Goal: Task Accomplishment & Management: Manage account settings

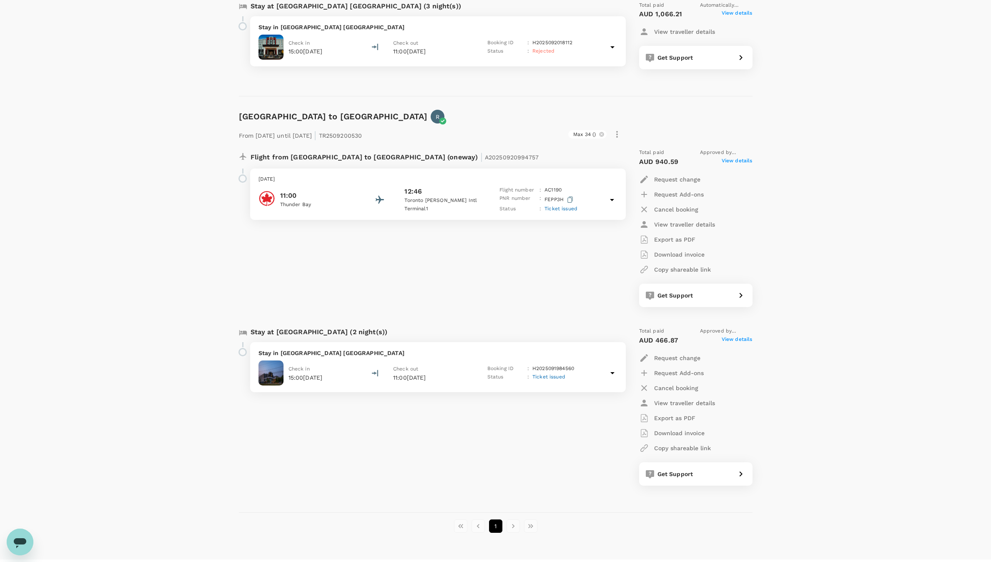
scroll to position [849, 0]
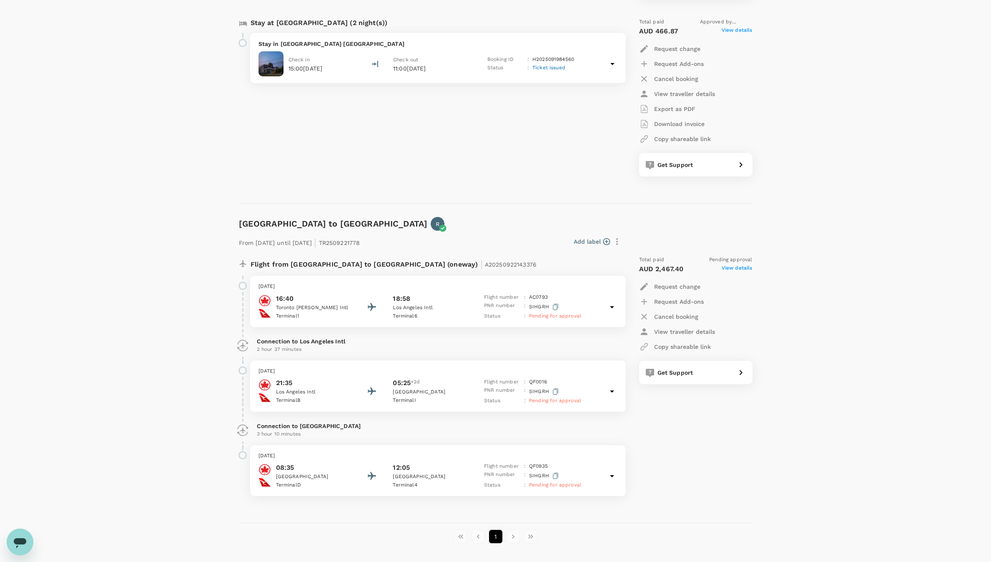
scroll to position [1160, 0]
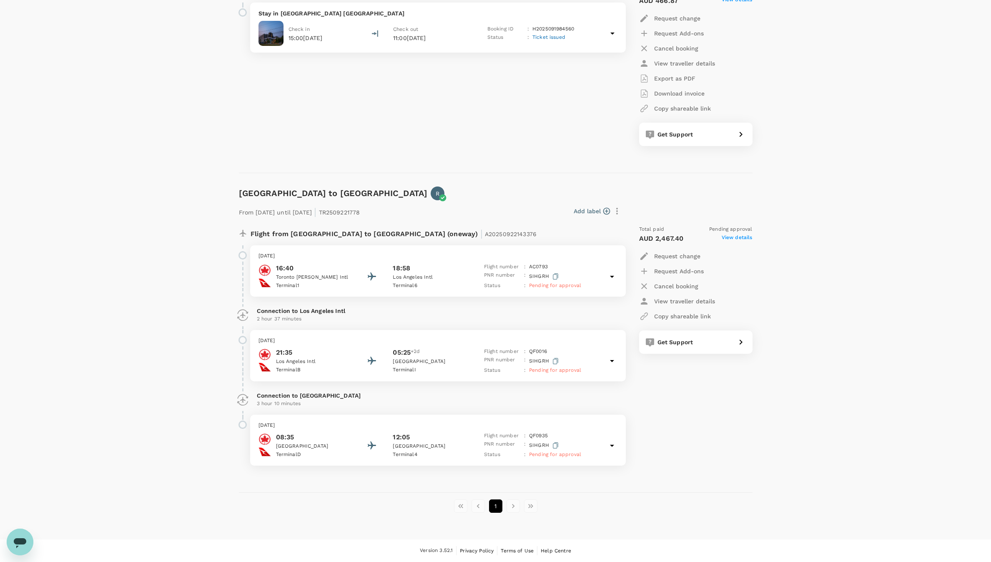
click at [570, 287] on span "Pending for approval" at bounding box center [555, 285] width 52 height 6
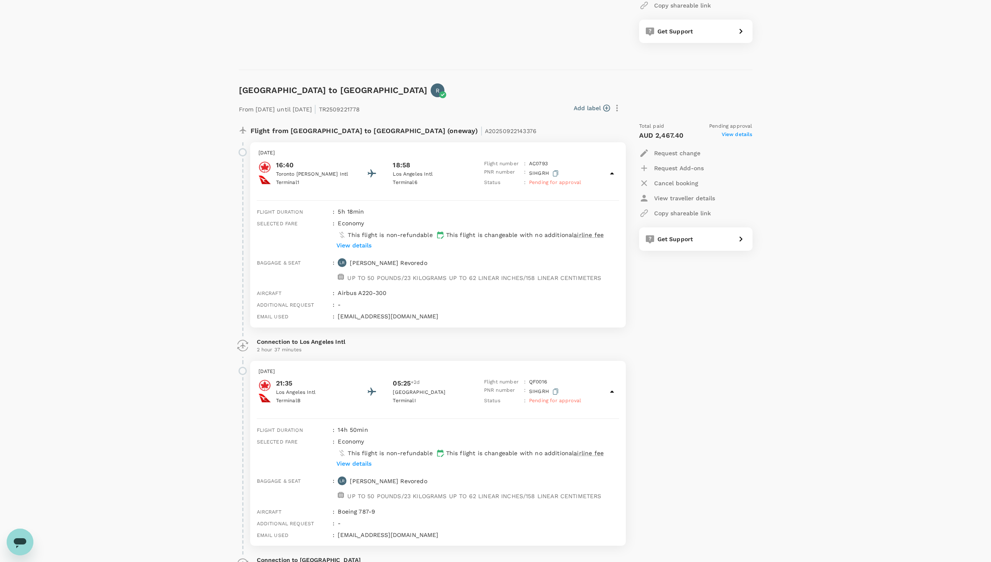
scroll to position [1248, 0]
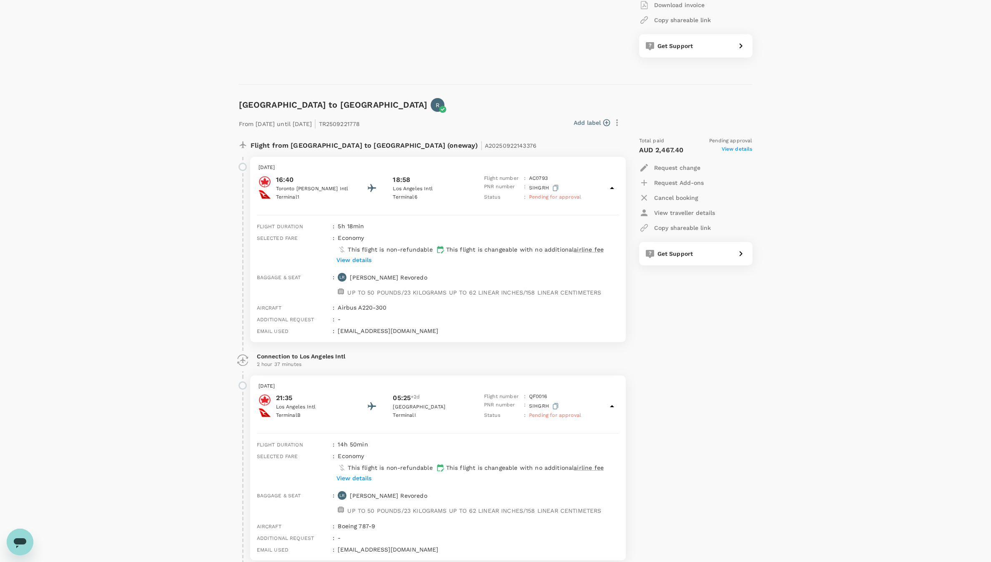
click at [732, 149] on span "View details" at bounding box center [737, 150] width 31 height 10
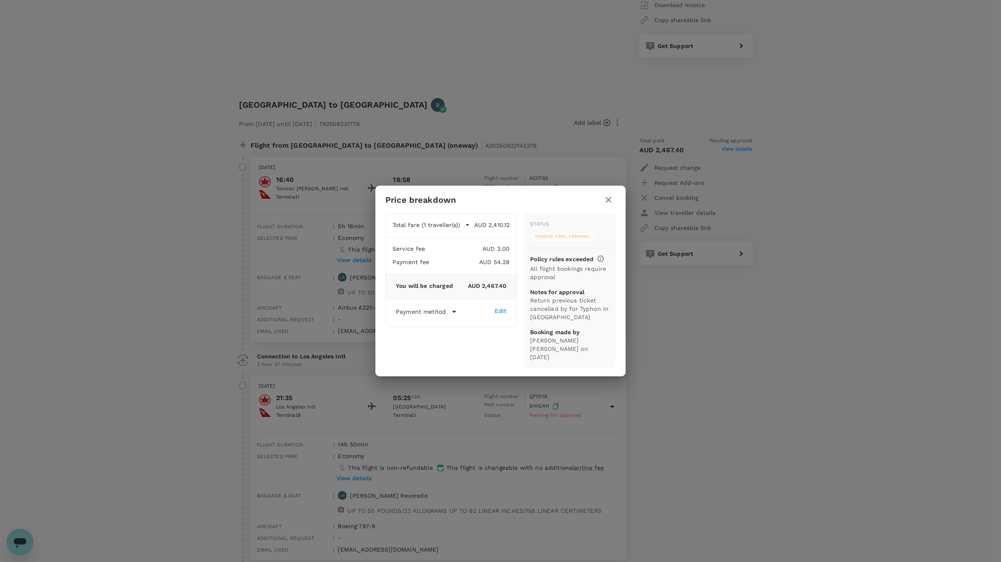
click at [610, 203] on icon "button" at bounding box center [608, 200] width 6 height 6
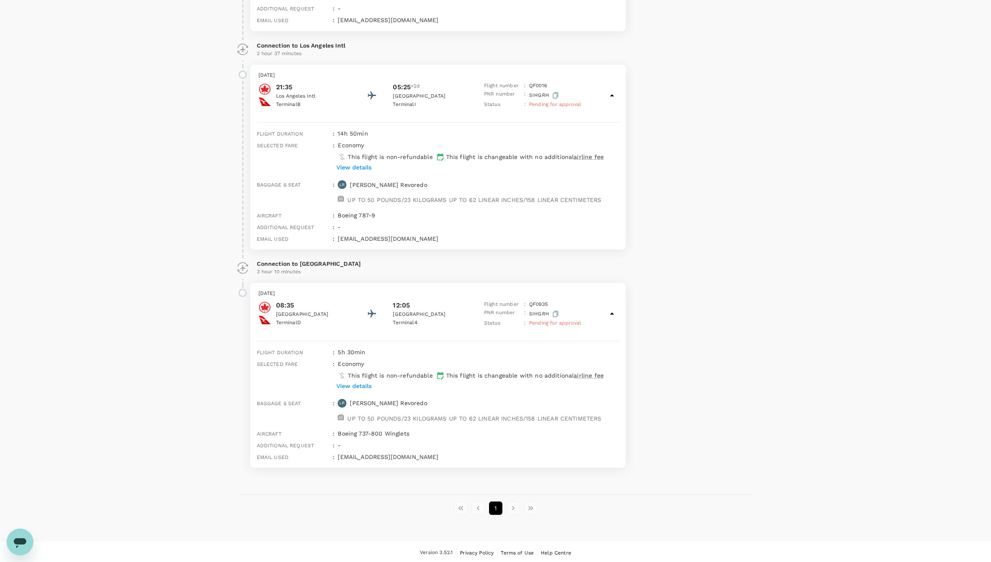
scroll to position [1561, 0]
click at [507, 506] on li "pagination navigation" at bounding box center [513, 505] width 18 height 13
click at [511, 509] on li "pagination navigation" at bounding box center [513, 505] width 18 height 13
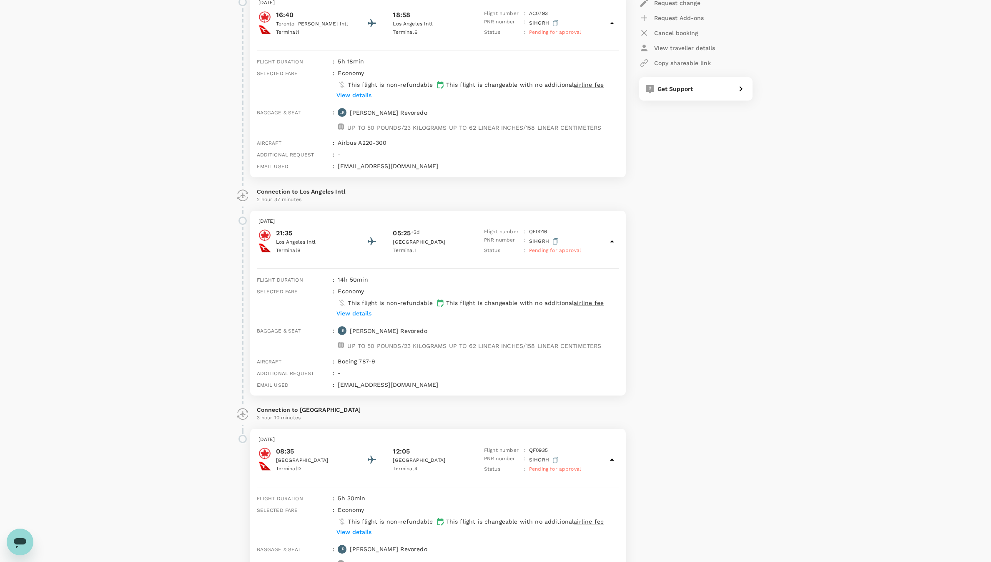
scroll to position [1186, 0]
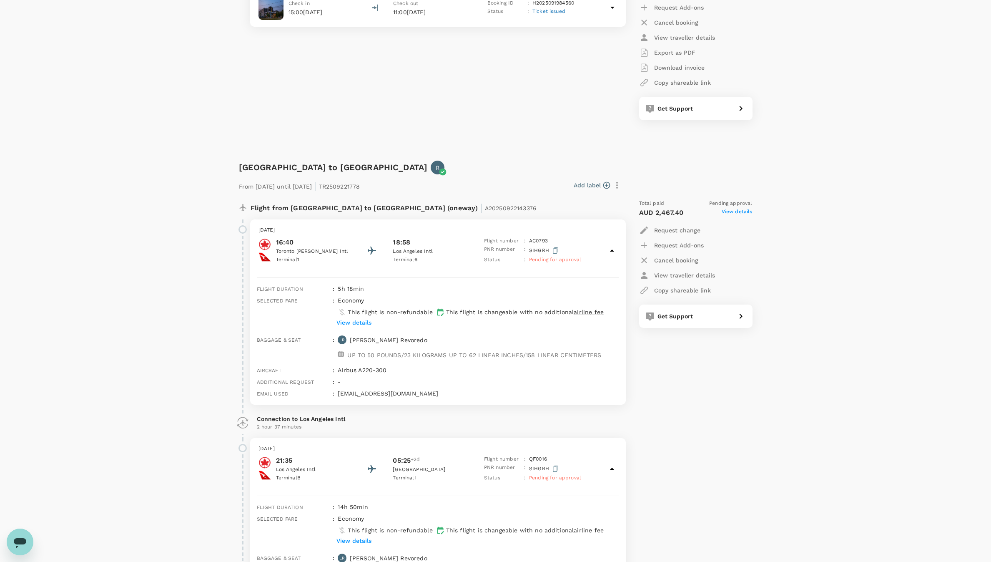
click at [575, 260] on span "Pending for approval" at bounding box center [555, 259] width 52 height 6
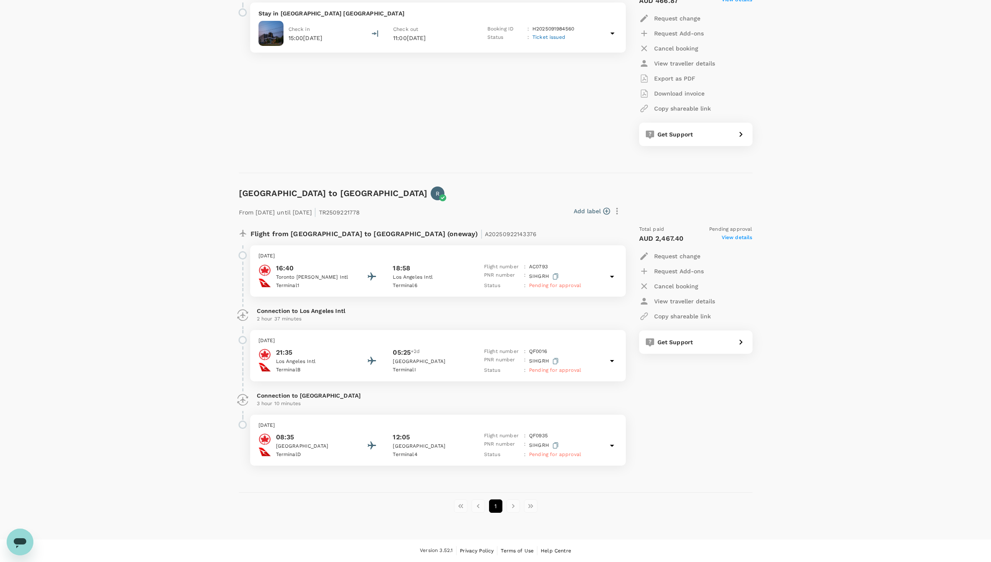
scroll to position [1160, 0]
click at [574, 283] on span "Pending for approval" at bounding box center [555, 285] width 52 height 6
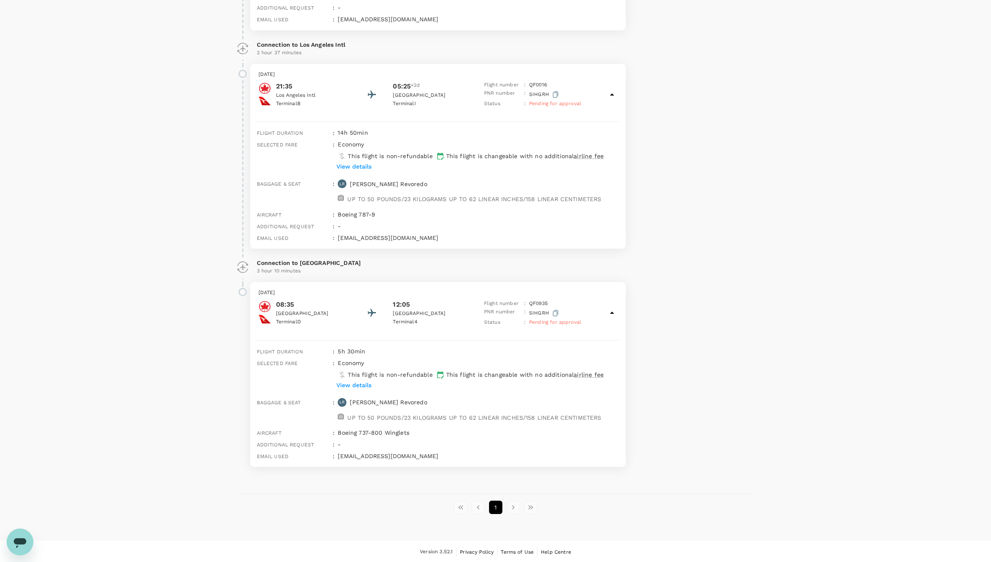
scroll to position [1561, 0]
click at [514, 506] on li "pagination navigation" at bounding box center [513, 505] width 18 height 13
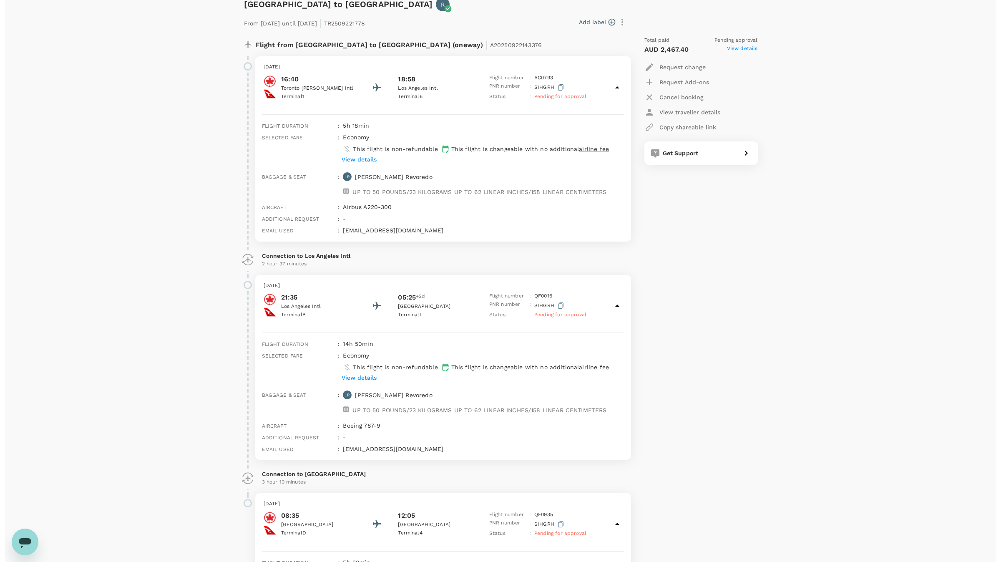
scroll to position [1311, 0]
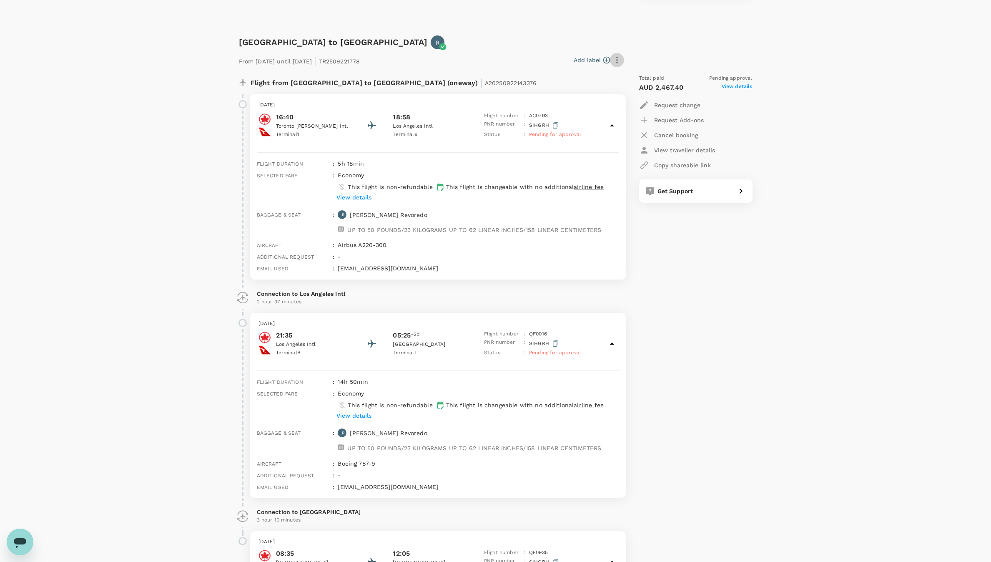
click at [615, 64] on icon "button" at bounding box center [617, 60] width 10 height 10
click at [652, 46] on div at bounding box center [500, 281] width 1001 height 562
click at [697, 197] on div "Get Support" at bounding box center [695, 190] width 113 height 23
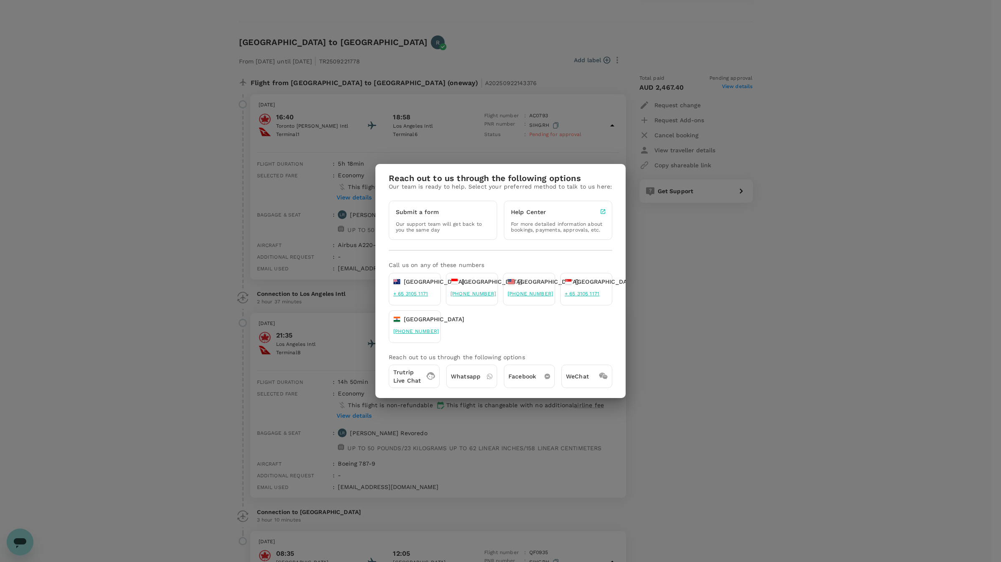
click at [420, 373] on p "Trutrip Live Chat" at bounding box center [407, 376] width 28 height 17
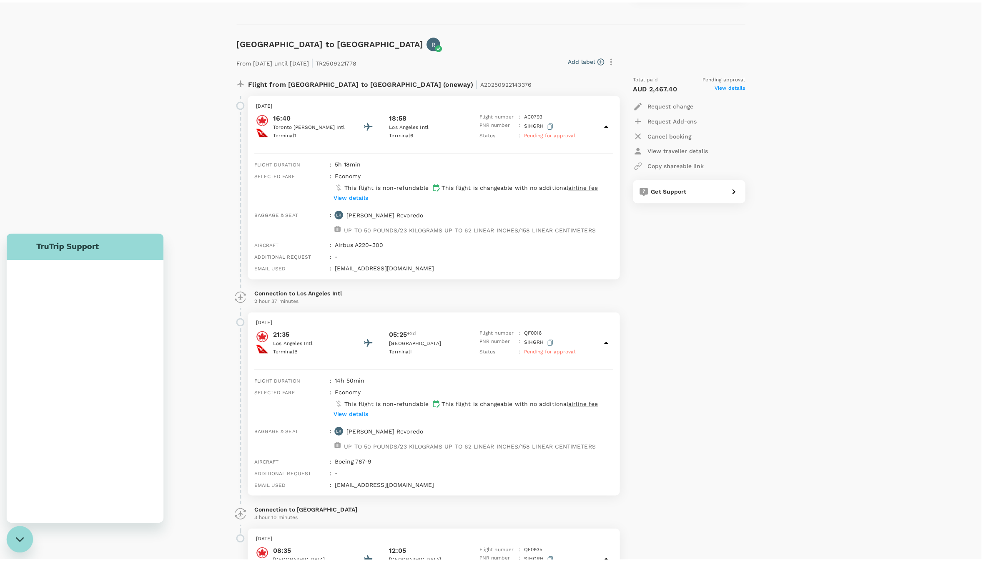
scroll to position [0, 0]
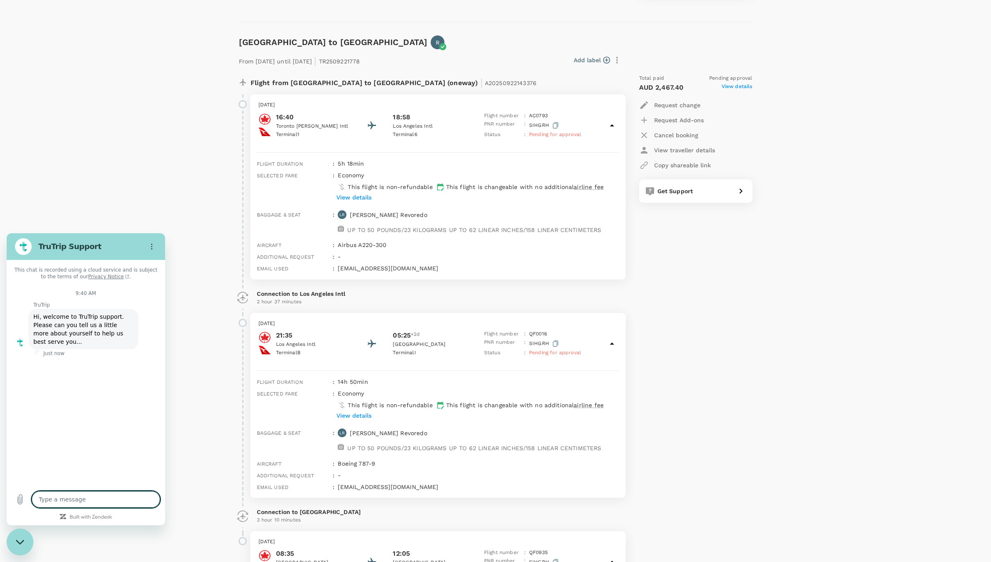
type textarea "x"
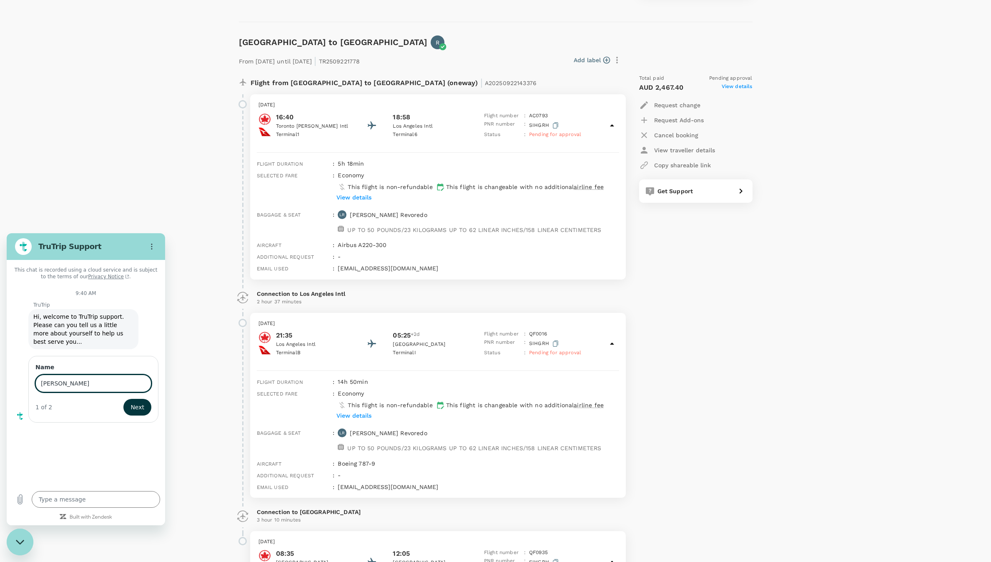
type input "Felix Revoredo"
click at [123, 399] on button "Next" at bounding box center [137, 407] width 28 height 17
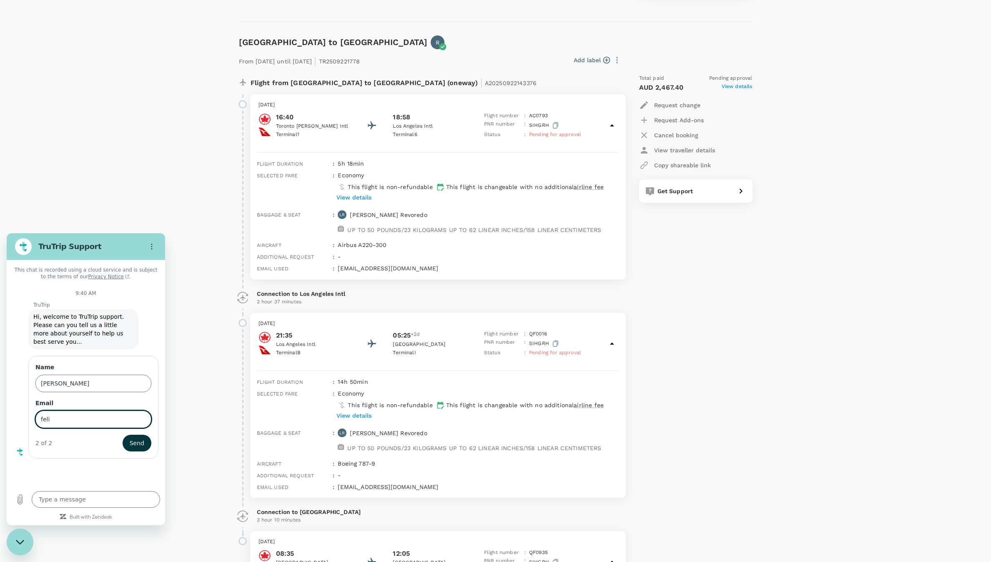
type input "felix.revoredo@chrysoscorp.com"
click at [133, 438] on span "Send" at bounding box center [137, 443] width 15 height 10
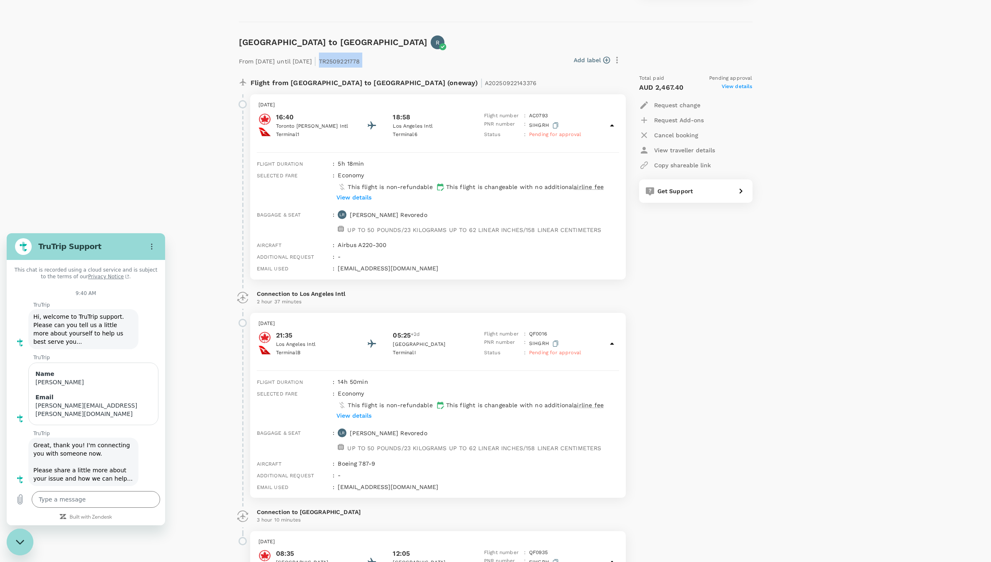
drag, startPoint x: 393, startPoint y: 59, endPoint x: 351, endPoint y: 62, distance: 42.6
click at [351, 62] on div "From 22 Sep 2025 until 24 Sep 2025 | TR2509221778 Add label" at bounding box center [430, 58] width 389 height 18
copy div "TR2509221778 Add label"
type textarea "x"
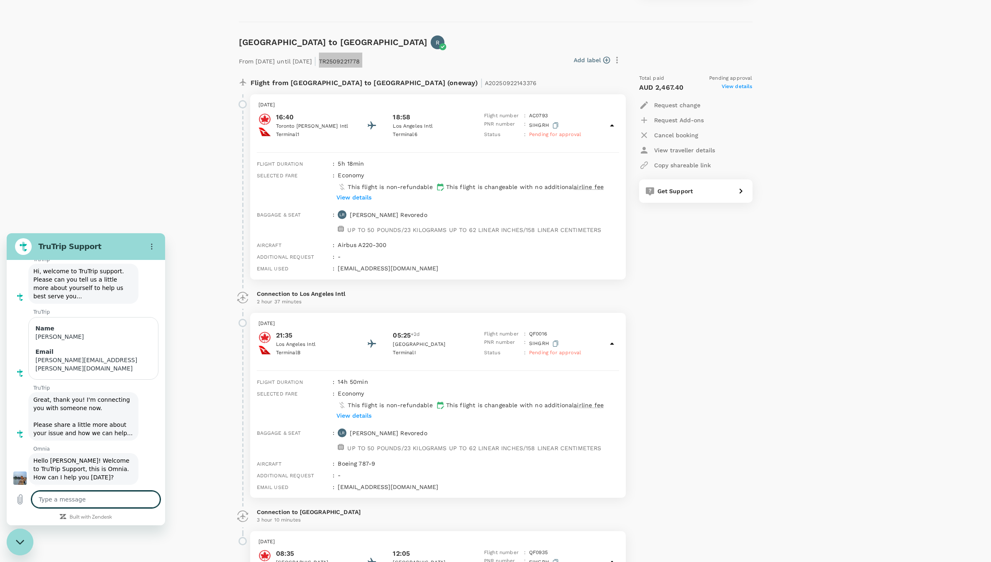
click at [81, 497] on textarea at bounding box center [96, 499] width 128 height 17
type textarea "H"
type textarea "x"
type textarea "Hi"
type textarea "x"
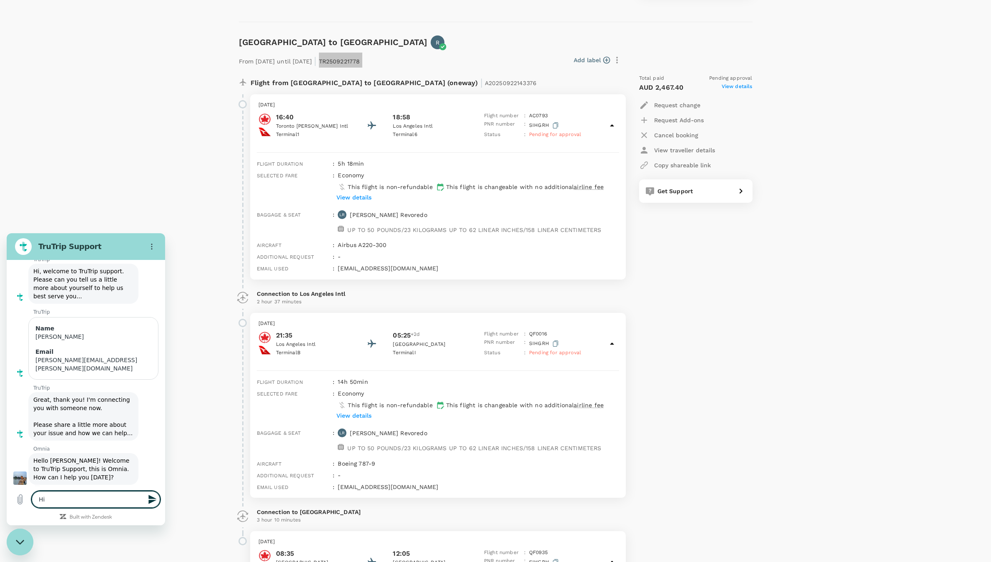
type textarea "Hi"
type textarea "x"
type textarea "Hi O"
type textarea "x"
type textarea "Hi Om"
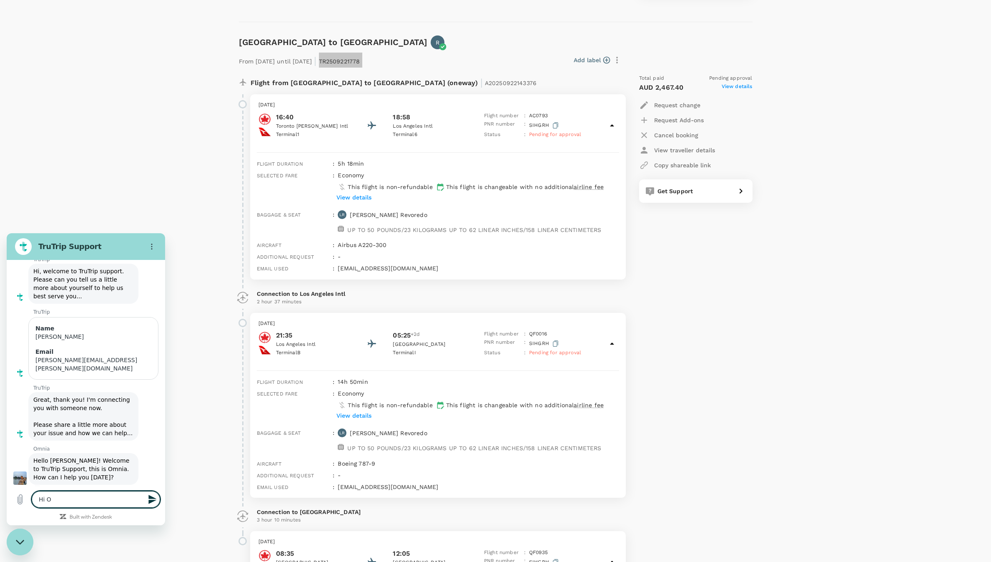
type textarea "x"
type textarea "Hi Omm"
type textarea "x"
type textarea "Hi Ommi"
type textarea "x"
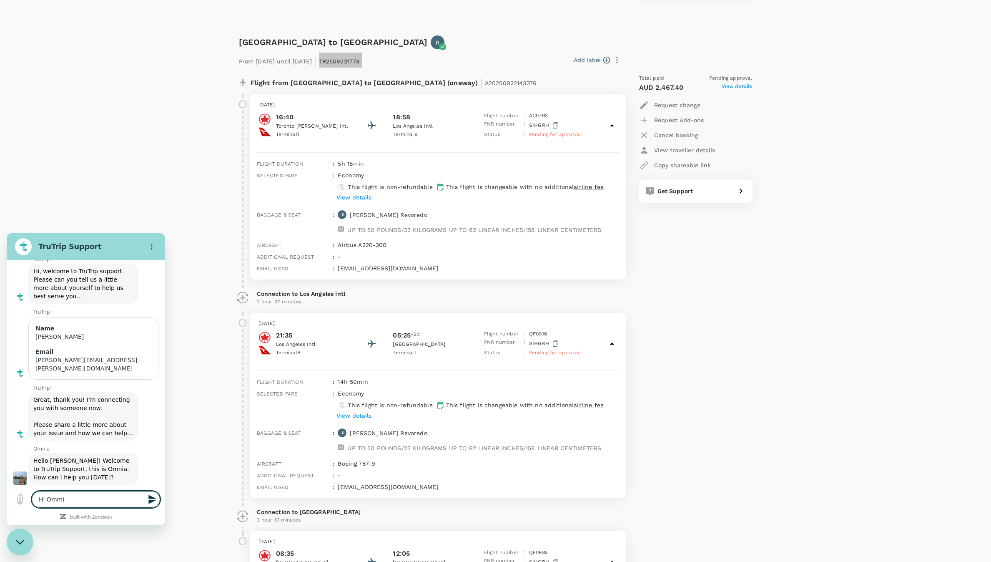
type textarea "Hi Ommin"
type textarea "x"
type textarea "Hi Ommina"
type textarea "x"
type textarea "Hi Ommina,"
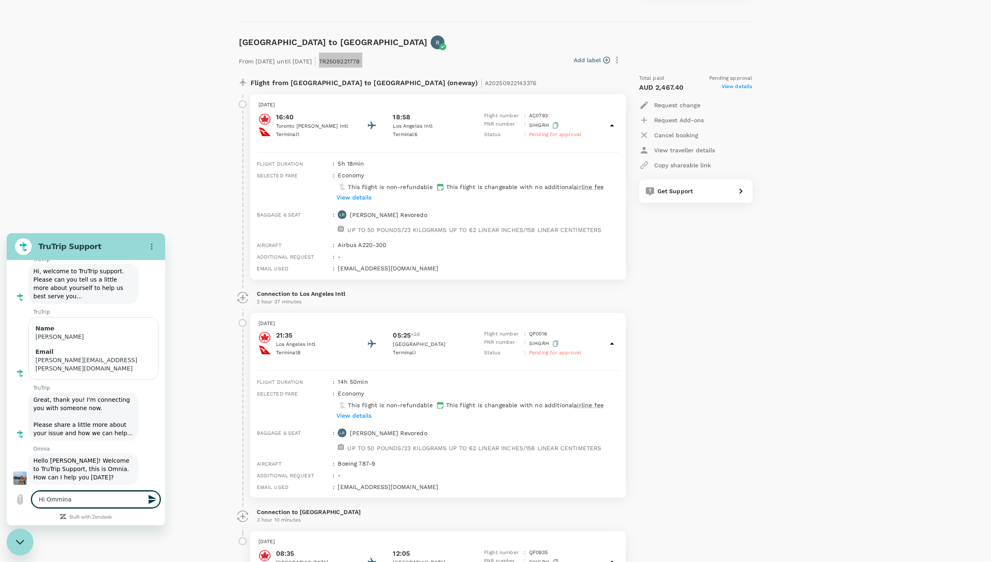
type textarea "x"
type textarea "Hi Ommina,"
type textarea "x"
type textarea "Hi Ommina, I"
type textarea "x"
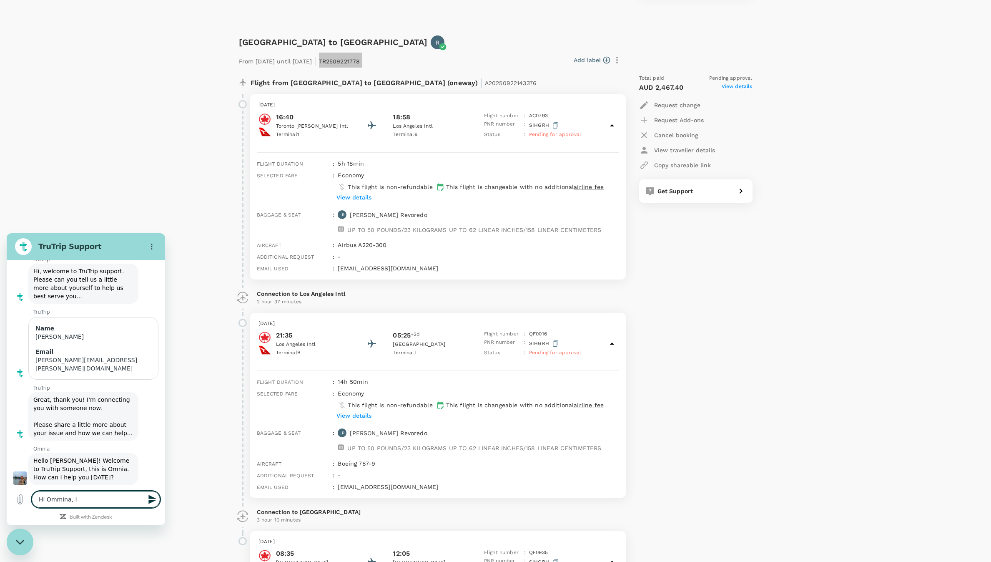
type textarea "Hi Ommina, I"
type textarea "x"
type textarea "Hi Ommina, I a"
type textarea "x"
type textarea "Hi Ommina, I am"
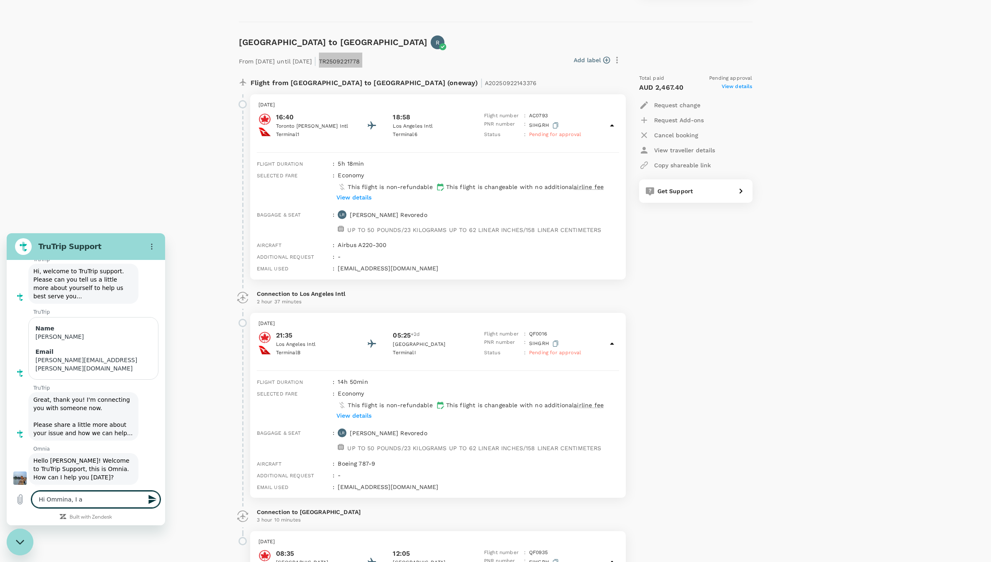
type textarea "x"
type textarea "Hi Ommina, I am"
type textarea "x"
type textarea "Hi Ommina, I am c"
type textarea "x"
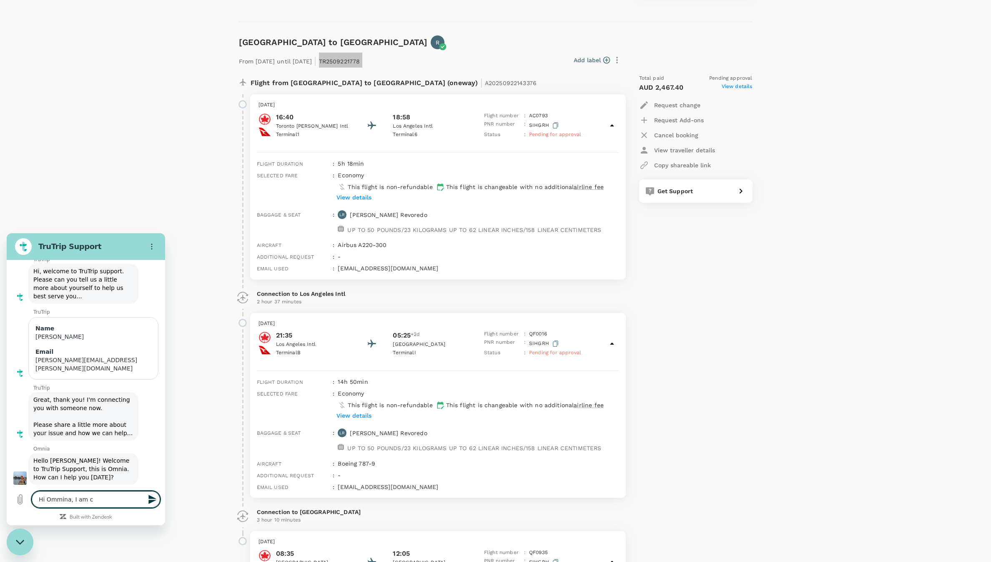
type textarea "Hi Ommina, I am co"
type textarea "x"
type textarea "Hi Ommina, I am con"
type textarea "x"
type textarea "Hi Ommina, I am cont"
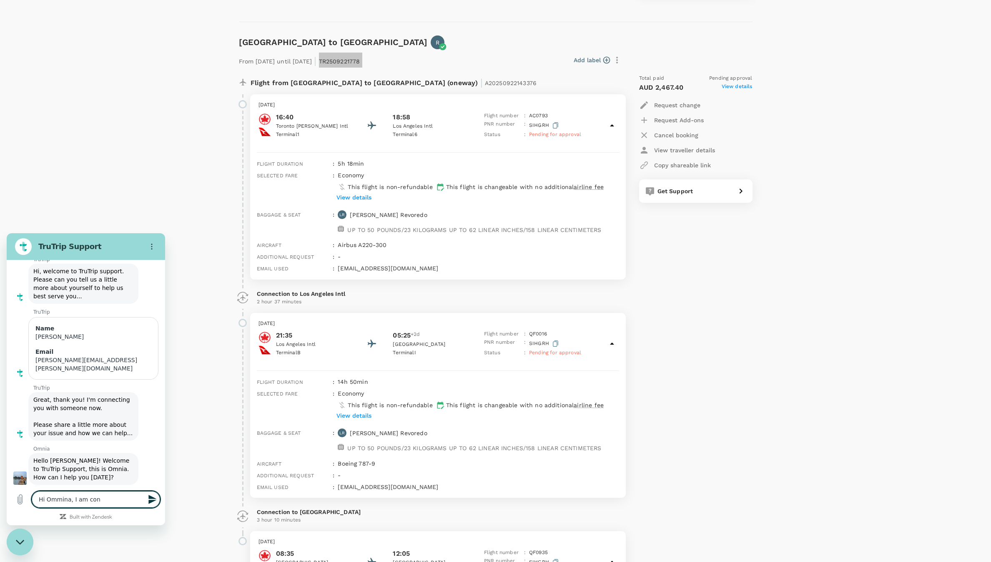
type textarea "x"
type textarea "Hi Ommina, I am conta"
type textarea "x"
type textarea "Hi Ommina, I am contac"
type textarea "x"
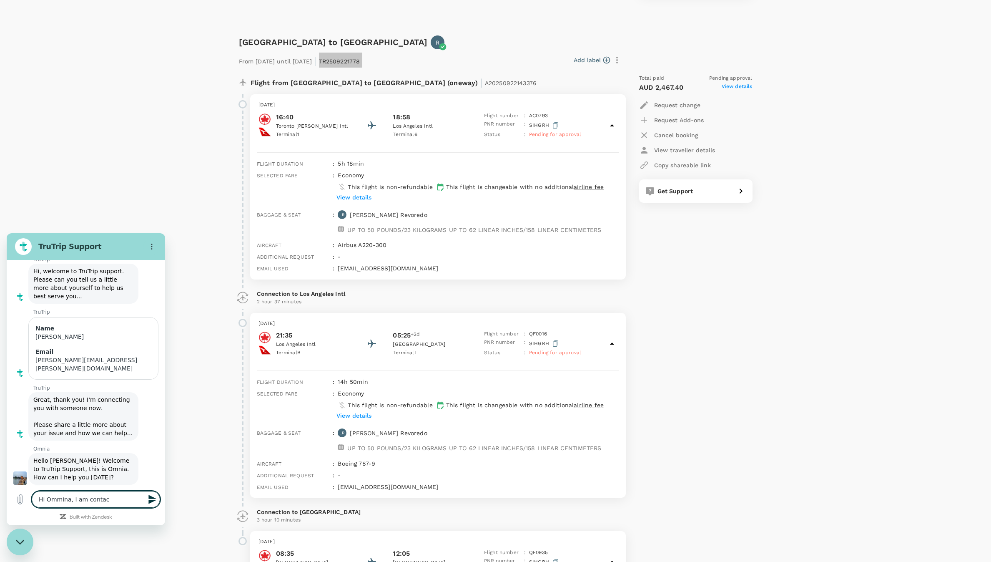
type textarea "Hi Ommina, I am contact"
type textarea "x"
type textarea "Hi Ommina, I am contacti"
type textarea "x"
type textarea "Hi Ommina, I am contactin"
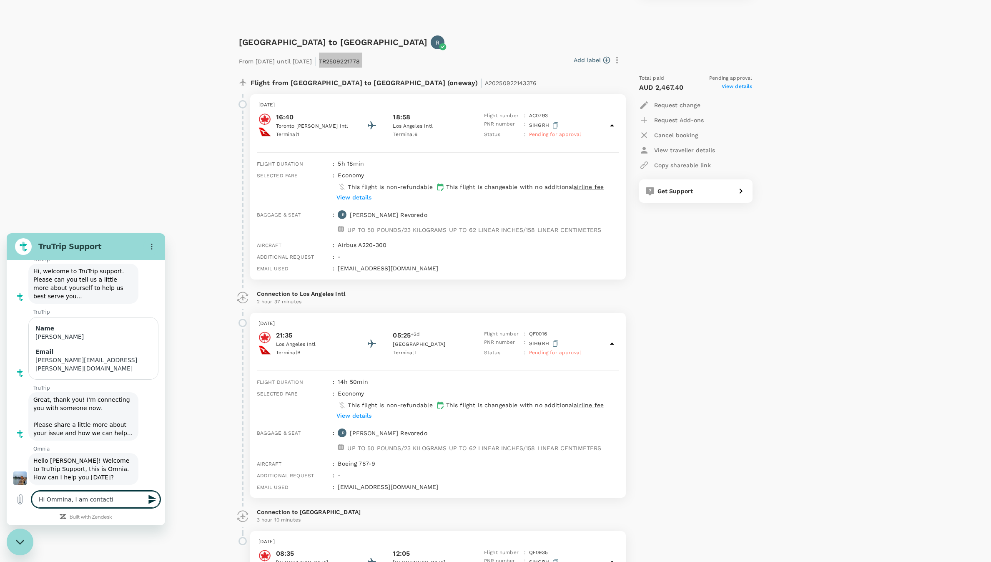
type textarea "x"
type textarea "Hi Ommina, I am contacting"
type textarea "x"
type textarea "Hi Ommina, I am contacting"
type textarea "x"
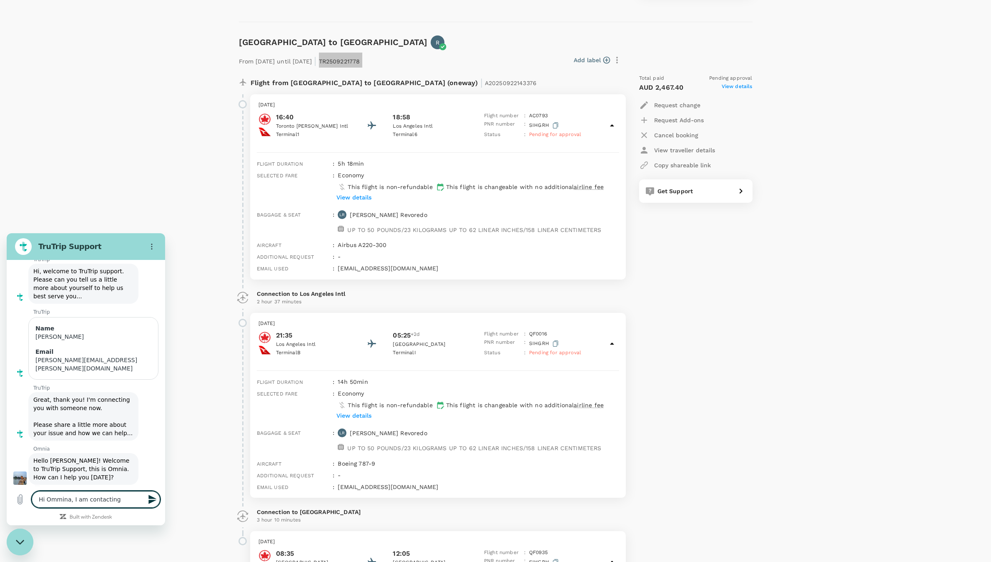
type textarea "Hi Ommina, I am contacting f"
type textarea "x"
type textarea "Hi Ommina, I am contacting fr"
type textarea "x"
type textarea "Hi Ommina, I am contacting fro"
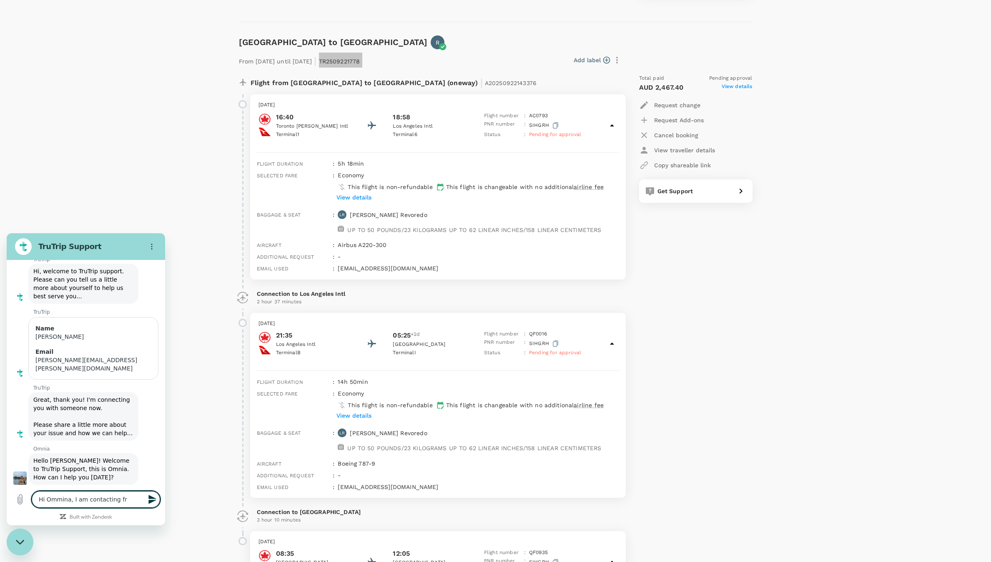
type textarea "x"
type textarea "Hi Ommina, I am contacting fr"
type textarea "x"
type textarea "Hi Ommina, I am contacting f"
type textarea "x"
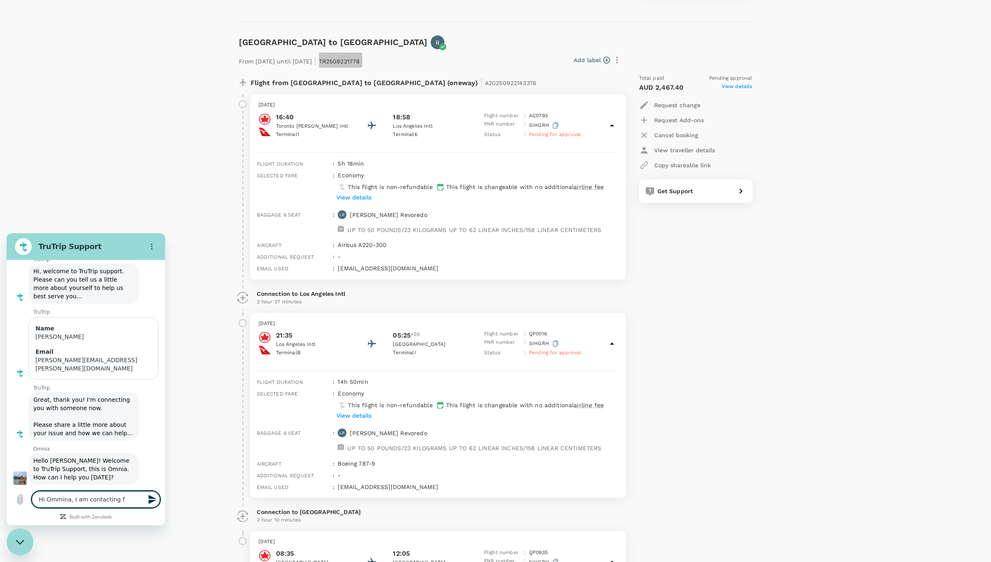
type textarea "Hi Ommina, I am contacting fo"
type textarea "x"
type textarea "Hi Ommina, I am contacting for"
type textarea "x"
type textarea "Hi Ommina, I am contacting for"
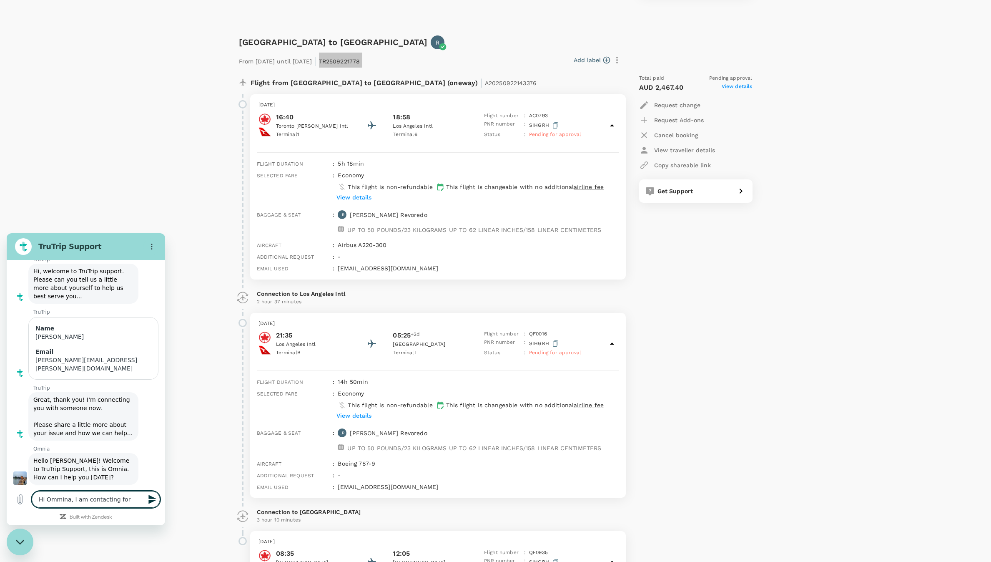
type textarea "x"
type textarea "Hi Ommina, I am contacting for y"
type textarea "x"
type textarea "Hi Ommina, I am contacting for yo"
type textarea "x"
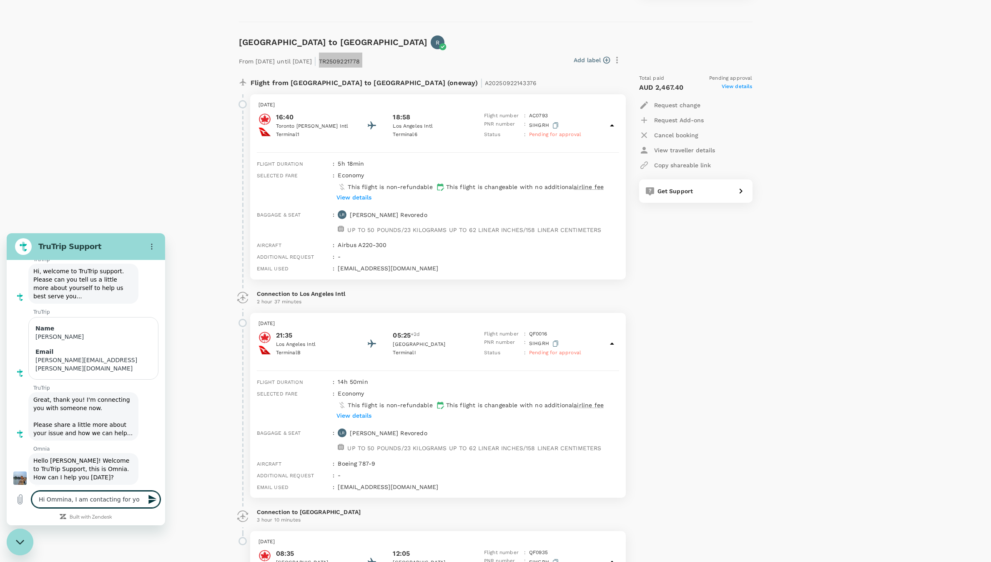
type textarea "Hi Ommina, I am contacting for you"
type textarea "x"
type textarea "Hi Ommina, I am contacting for your"
type textarea "x"
type textarea "Hi Ommina, I am contacting for your"
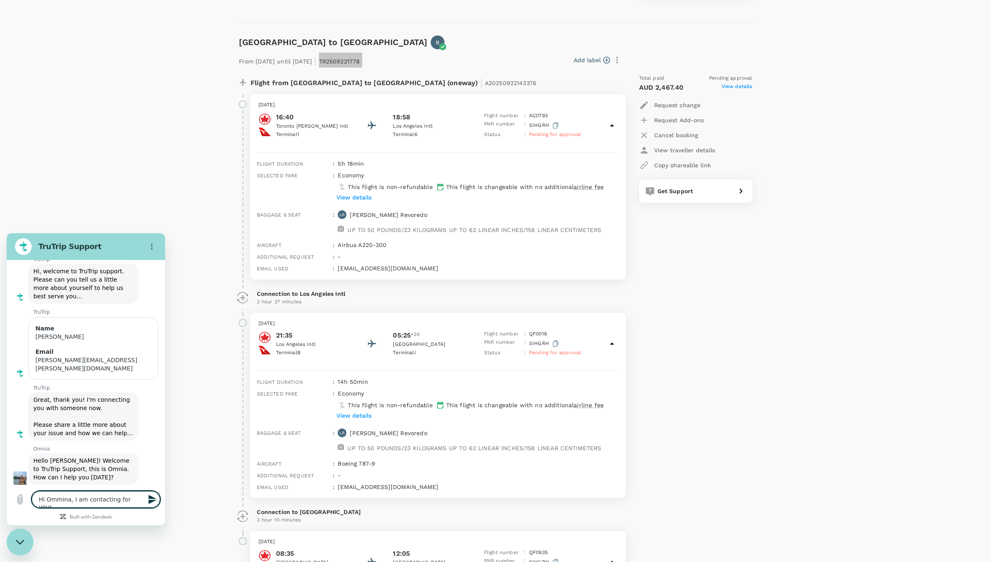
type textarea "x"
type textarea "Hi Ommina, I am contacting for your l"
type textarea "x"
type textarea "Hi Ommina, I am contacting for your la"
type textarea "x"
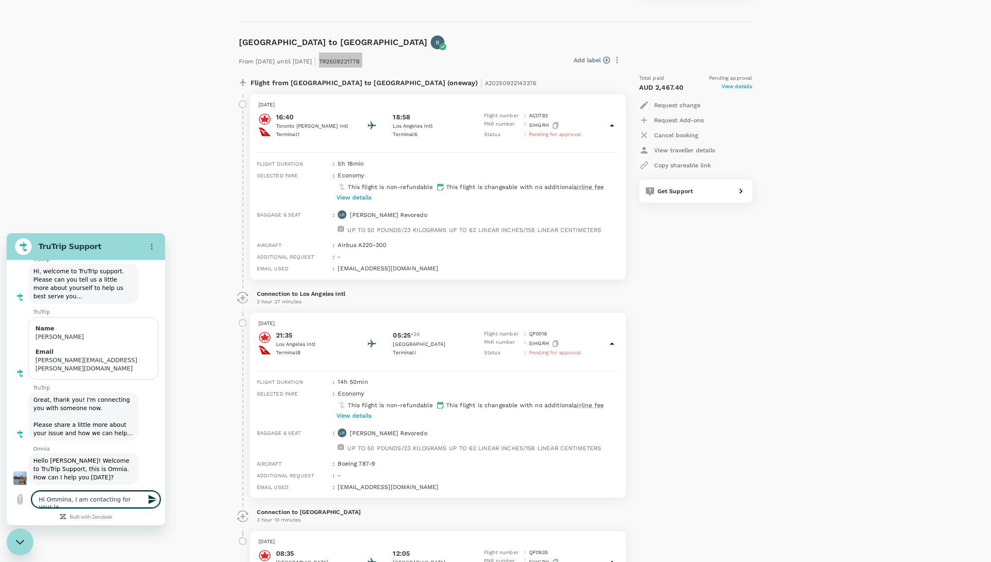
type textarea "Hi Ommina, I am contacting for your las"
type textarea "x"
type textarea "Hi Ommina, I am contacting for your last"
type textarea "x"
type textarea "Hi Ommina, I am contacting for your last"
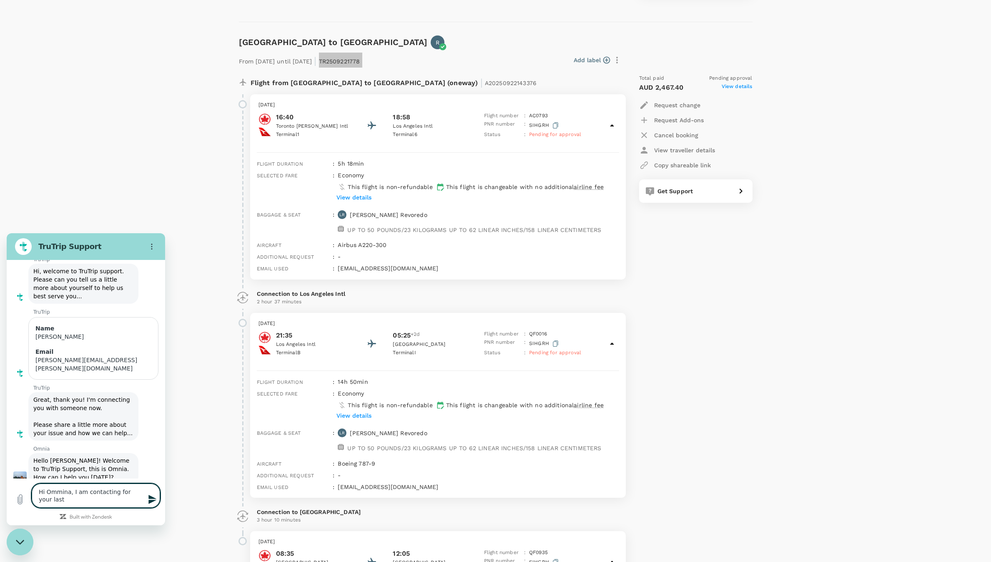
type textarea "x"
type textarea "Hi Ommina, I am contacting for your last e"
type textarea "x"
type textarea "Hi Ommina, I am contacting for your last em"
type textarea "x"
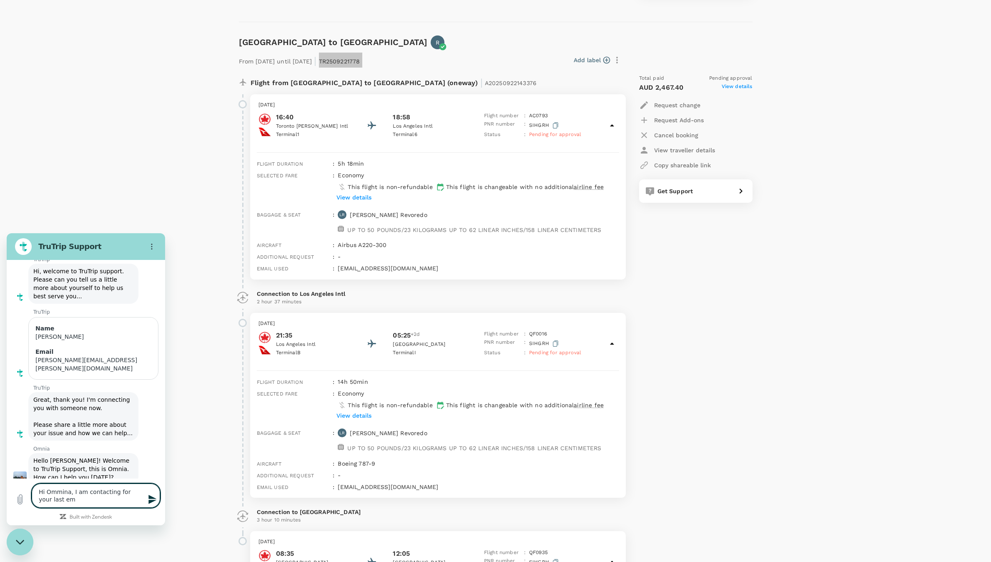
type textarea "Hi Ommina, I am contacting for your last ema"
type textarea "x"
type textarea "Hi Ommina, I am contacting for your last emai"
type textarea "x"
type textarea "Hi Ommina, I am contacting for your last email"
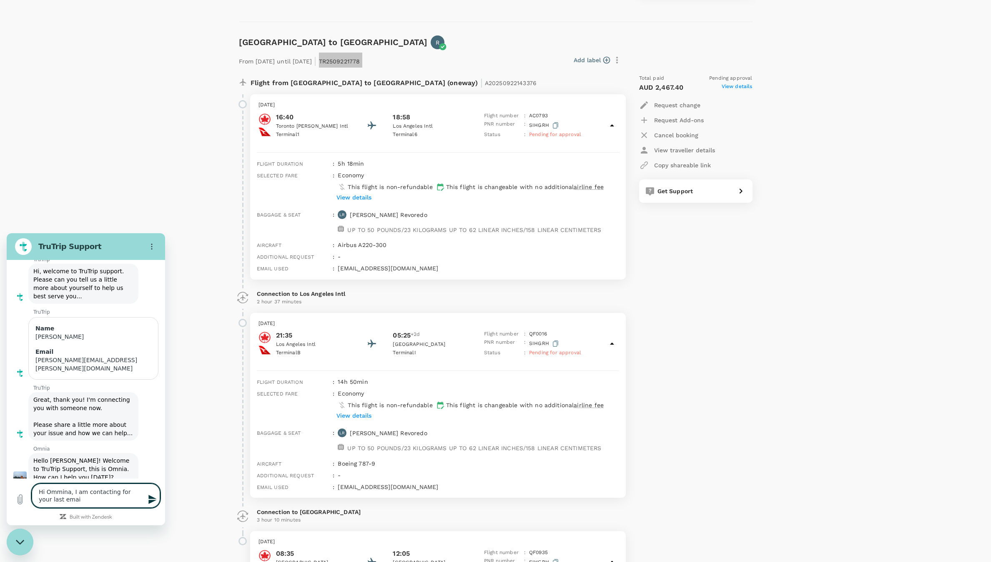
type textarea "x"
type textarea "Hi Ommina, I am contacting for your last email,"
type textarea "x"
type textarea "Hi Ommina, I am contacting for your last email,"
type textarea "x"
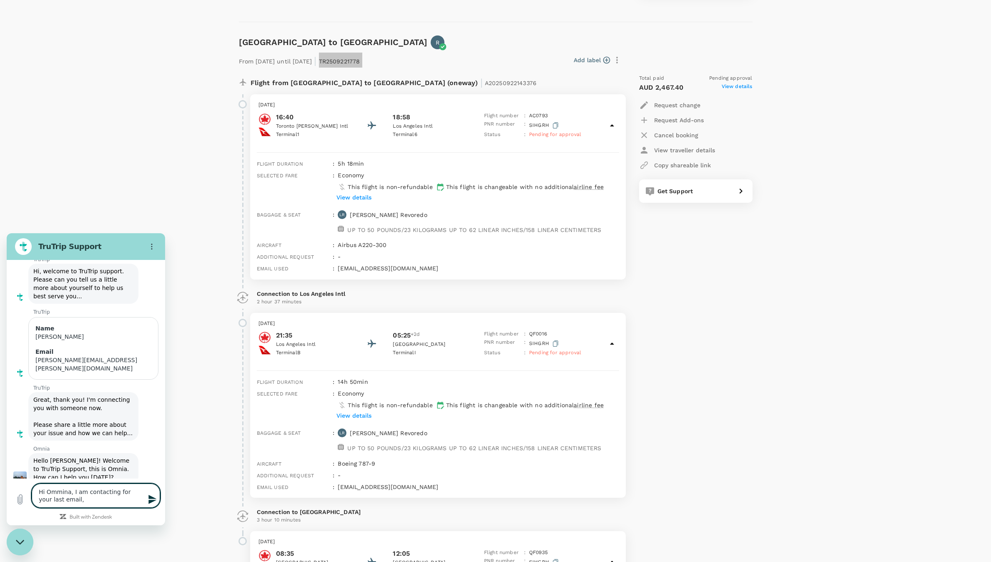
type textarea "Hi Ommina, I am contacting for your last email, s"
type textarea "x"
type textarea "Hi Ommina, I am contacting for your last email, sa"
type textarea "x"
type textarea "Hi Ommina, I am contacting for your last email, say"
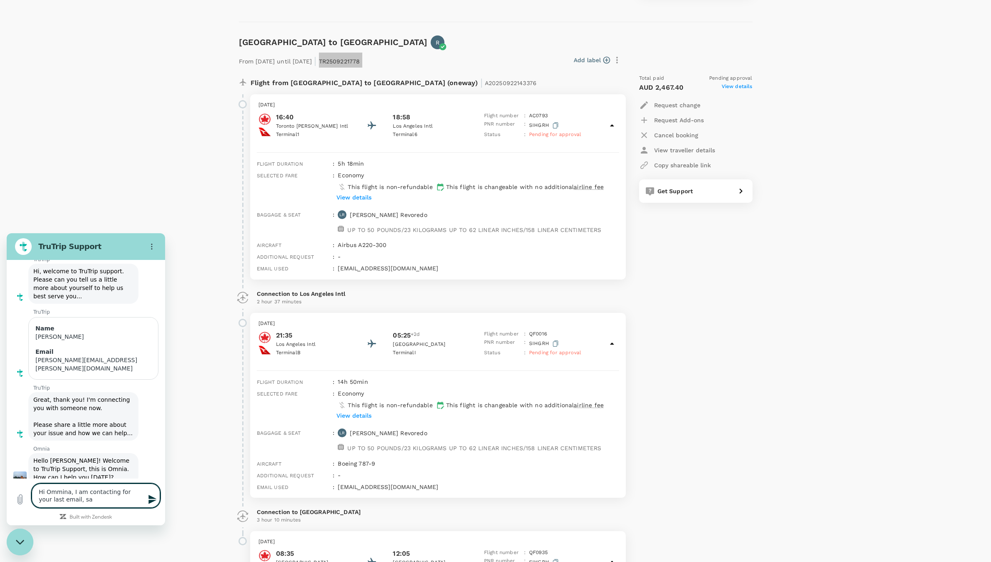
type textarea "x"
type textarea "Hi Ommina, I am contacting for your last email, sayi"
type textarea "x"
type textarea "Hi Ommina, I am contacting for your last email, sayin"
type textarea "x"
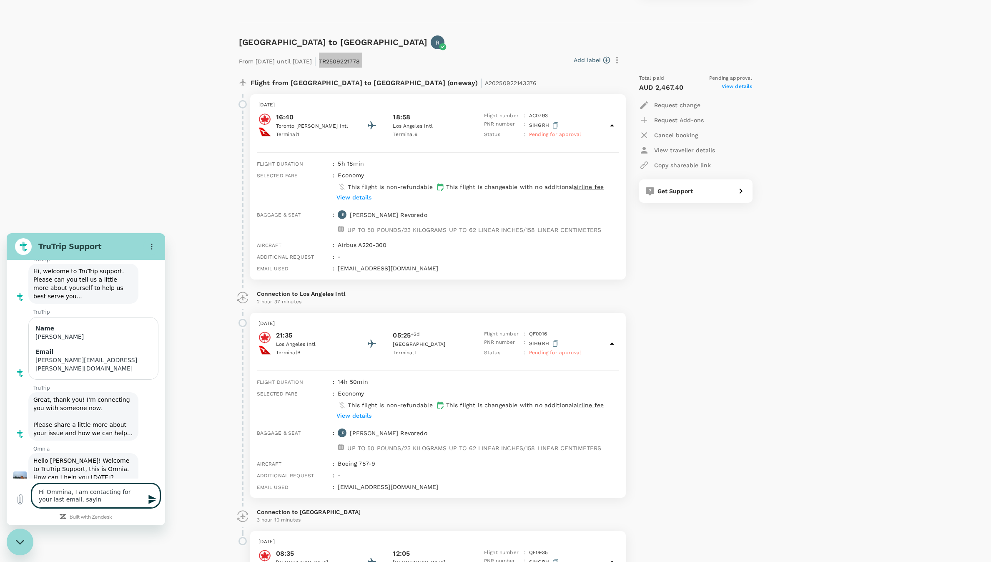
type textarea "Hi Ommina, I am contacting for your last email, sayind"
type textarea "x"
type textarea "Hi Ommina, I am contacting for your last email, sayin"
type textarea "x"
type textarea "Hi Ommina, I am contacting for your last email, saying"
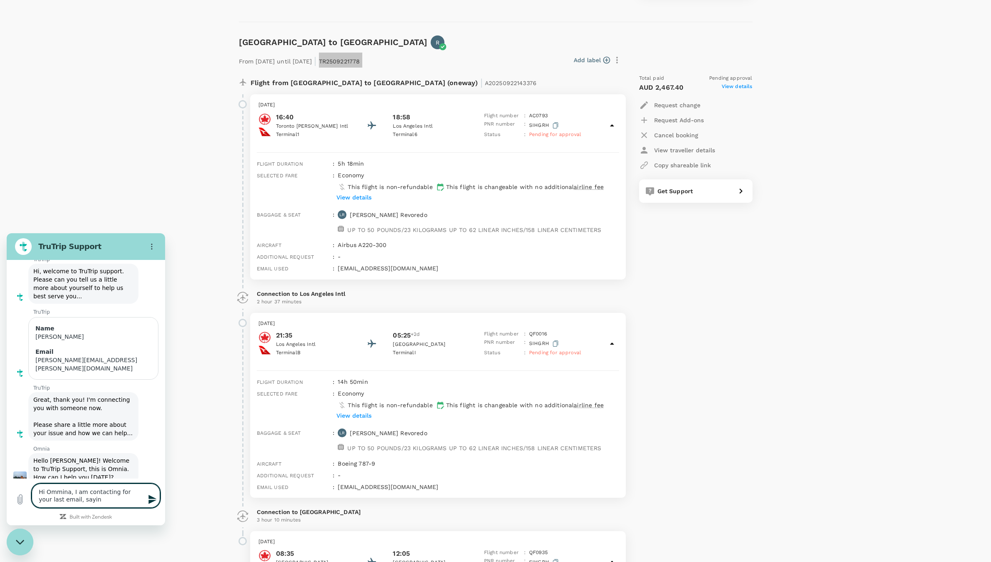
type textarea "x"
type textarea "Hi Ommina, I am contacting for your last email, saying"
type textarea "x"
type textarea "Hi Ommina, I am contacting for your last email, saying t"
type textarea "x"
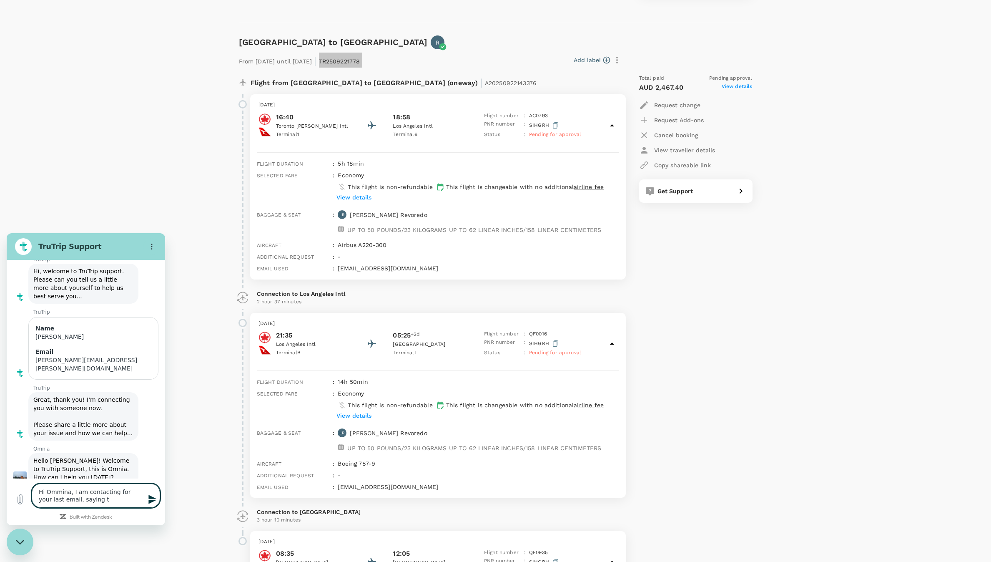
type textarea "Hi Ommina, I am contacting for your last email, saying th"
type textarea "x"
type textarea "Hi Ommina, I am contacting for your last email, saying tht"
type textarea "x"
type textarea "Hi Ommina, I am contacting for your last email, saying thta"
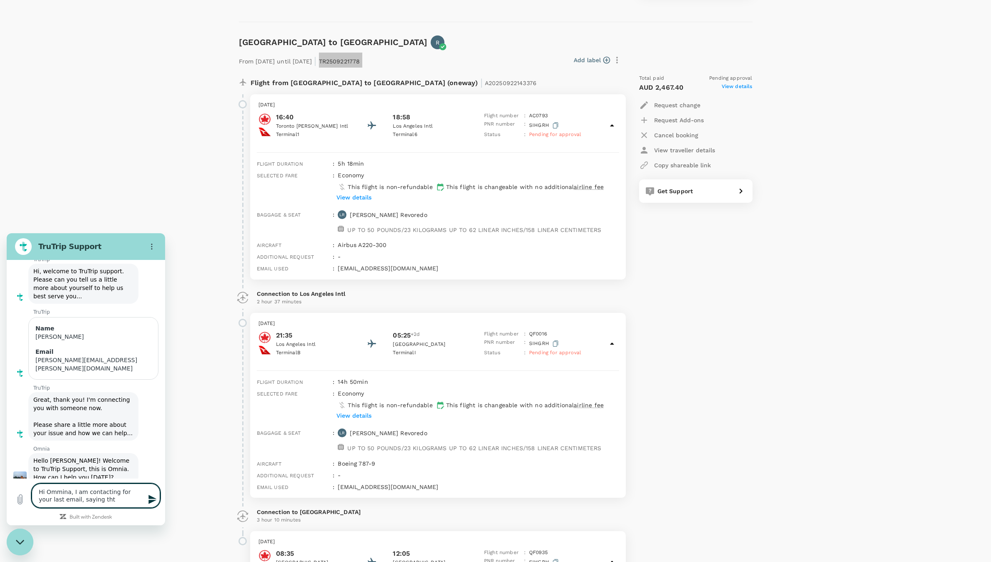
type textarea "x"
type textarea "Hi Ommina, I am contacting for your last email, saying tht"
type textarea "x"
type textarea "Hi Ommina, I am contacting for your last email, saying th"
type textarea "x"
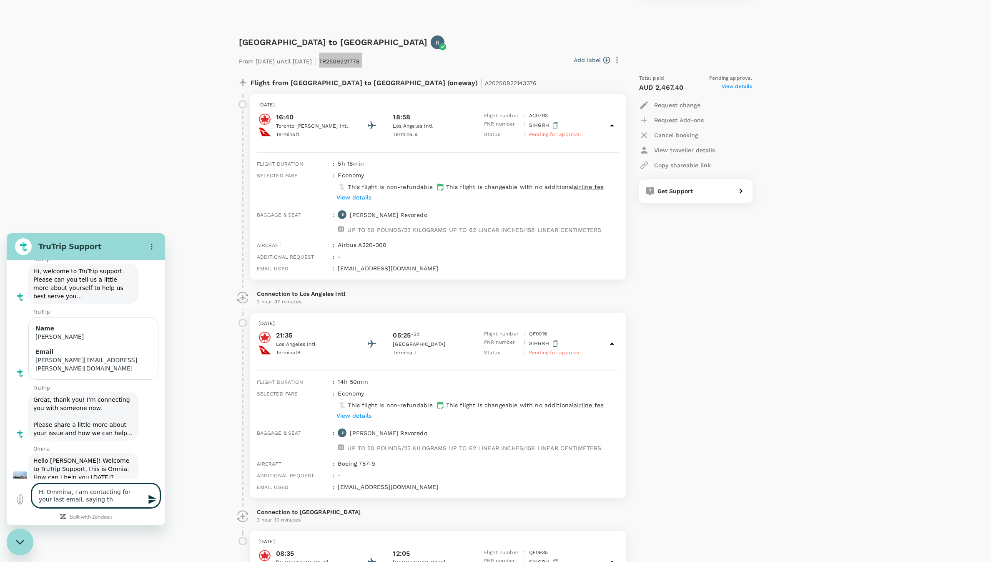
type textarea "Hi Ommina, I am contacting for your last email, saying tha"
type textarea "x"
type textarea "Hi Ommina, I am contacting for your last email, saying that"
type textarea "x"
type textarea "Hi Ommina, I am contacting for your last email, saying that"
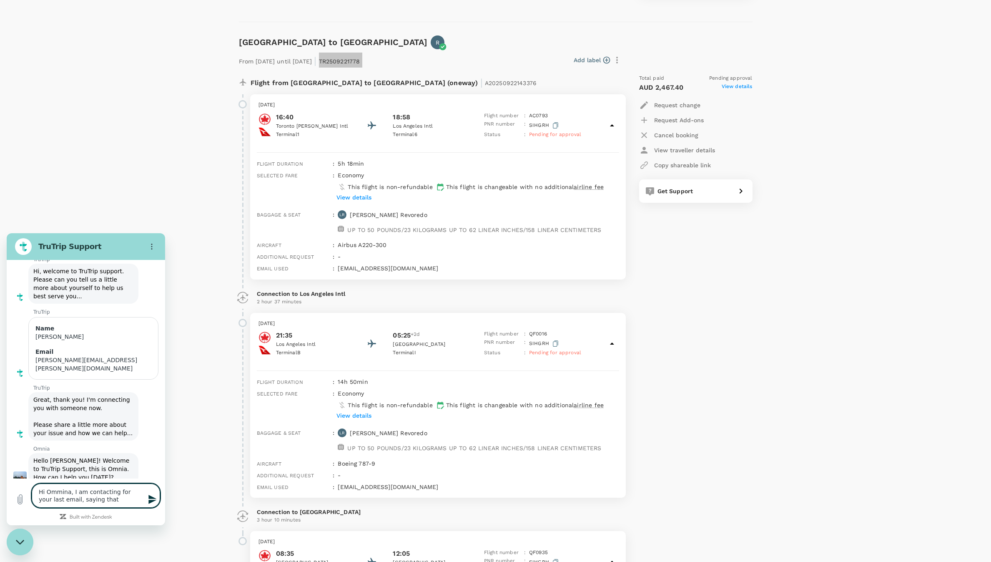
type textarea "x"
type textarea "Hi Ommina, I am contacting for your last email, saying that o"
type textarea "x"
type textarea "Hi Ommina, I am contacting for your last email, saying that"
type textarea "x"
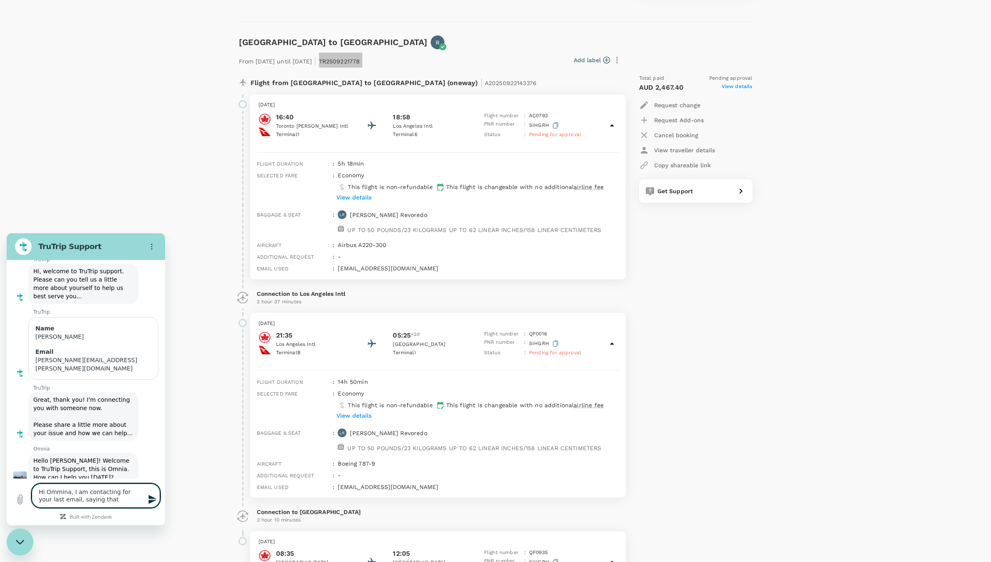
type textarea "Hi Ommina, I am contacting for your last email, saying that y"
type textarea "x"
type textarea "Hi Ommina, I am contacting for your last email, saying that yo"
type textarea "x"
type textarea "Hi Ommina, I am contacting for your last email, saying that you"
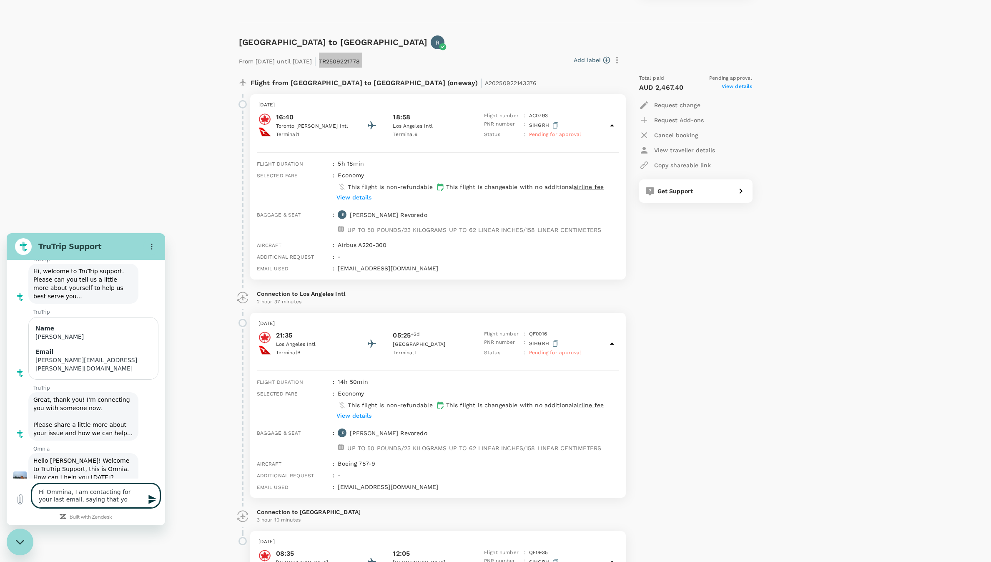
type textarea "x"
type textarea "Hi Ommina, I am contacting for your last email, saying that you"
type textarea "x"
type textarea "Hi Ommina, I am contacting for your last email, saying that you w"
type textarea "x"
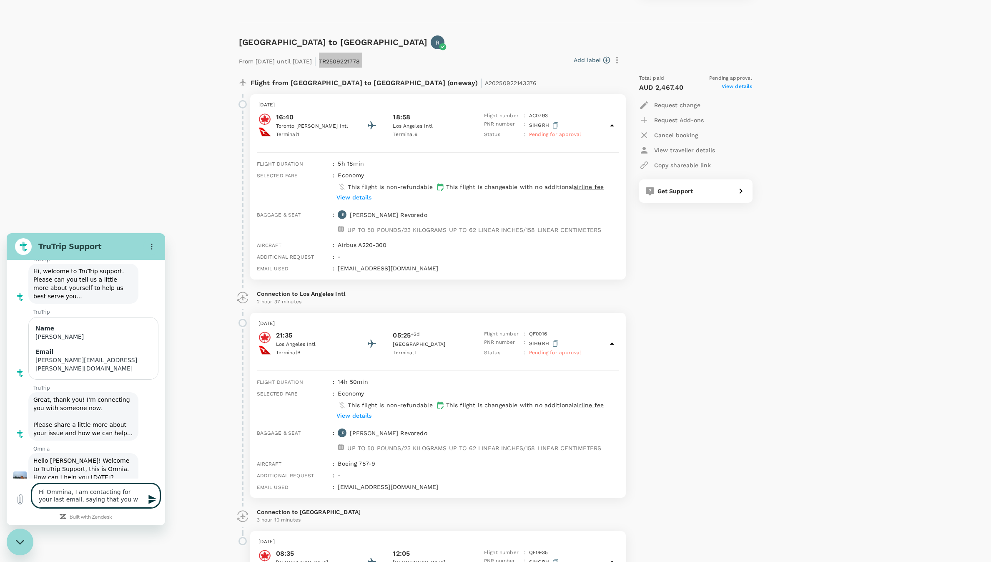
type textarea "Hi Ommina, I am contacting for your last email, saying that you wi"
type textarea "x"
type textarea "Hi Ommina, I am contacting for your last email, saying that you wil"
type textarea "x"
type textarea "Hi Ommina, I am contacting for your last email, saying that you will"
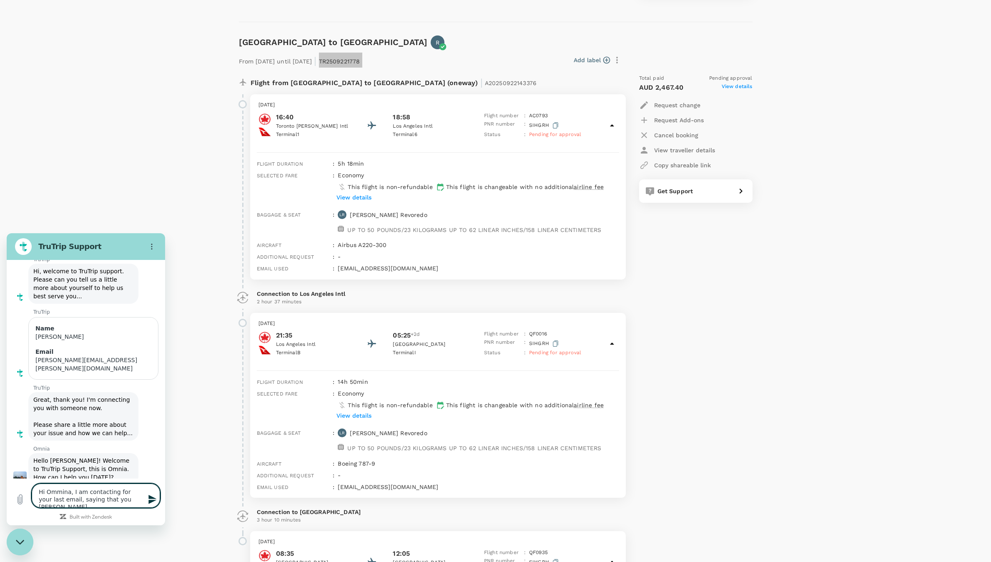
type textarea "x"
type textarea "Hi Ommina, I am contacting for your last email, saying that you will"
type textarea "x"
type textarea "Hi Ommina, I am contacting for your last email, saying that you will p"
type textarea "x"
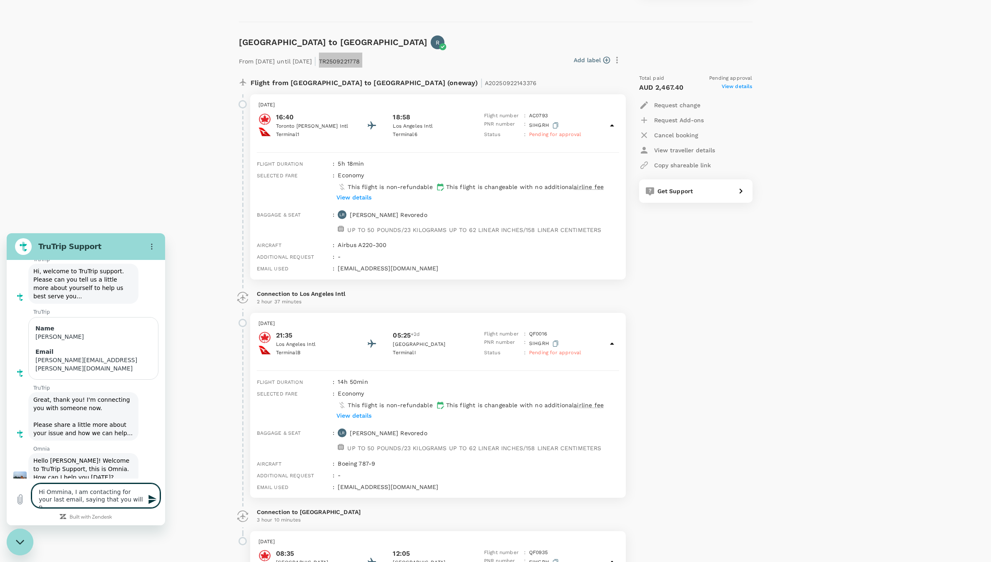
type textarea "Hi Ommina, I am contacting for your last email, saying that you will pr"
type textarea "x"
type textarea "Hi Ommina, I am contacting for your last email, saying that you will pro"
type textarea "x"
type textarea "Hi Ommina, I am contacting for your last email, saying that you will proc"
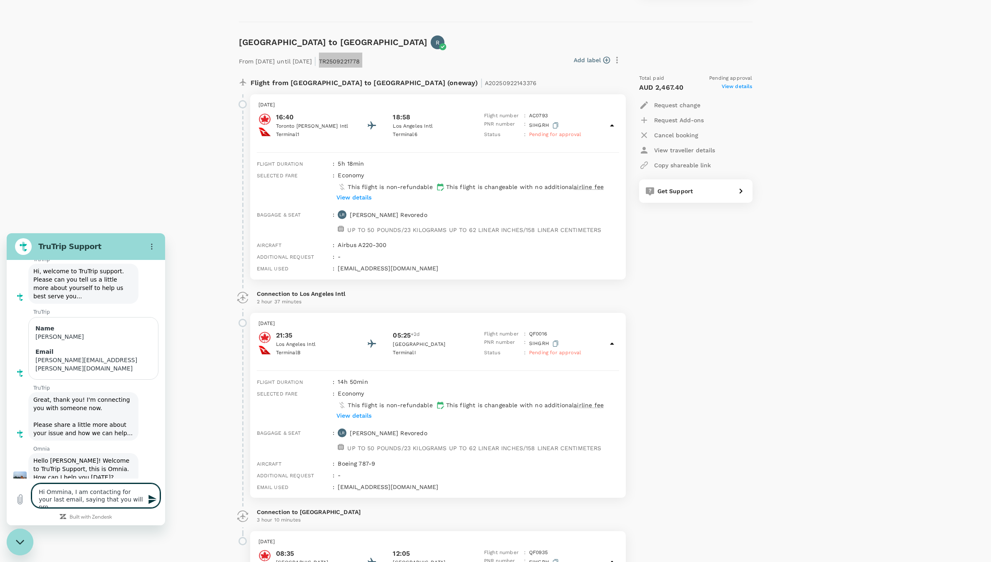
type textarea "x"
type textarea "Hi Ommina, I am contacting for your last email, saying that you will proce"
type textarea "x"
type textarea "Hi Ommina, I am contacting for your last email, saying that you will procee"
type textarea "x"
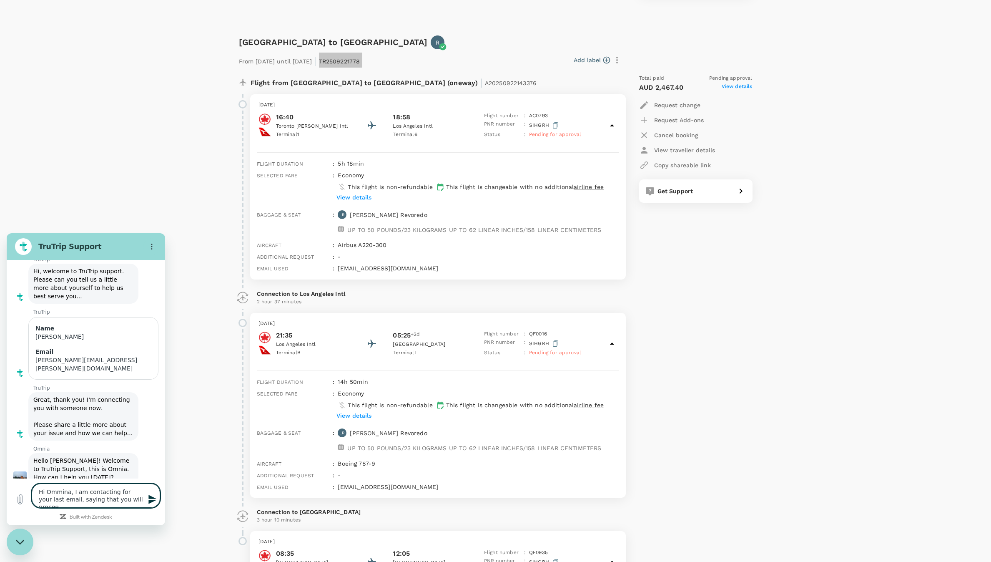
type textarea "Hi Ommina, I am contacting for your last email, saying that you will proceed"
type textarea "x"
type textarea "Hi Ommina, I am contacting for your last email, saying that you will proceed"
type textarea "x"
type textarea "Hi Ommina, I am contacting for your last email, saying that you will proceed w"
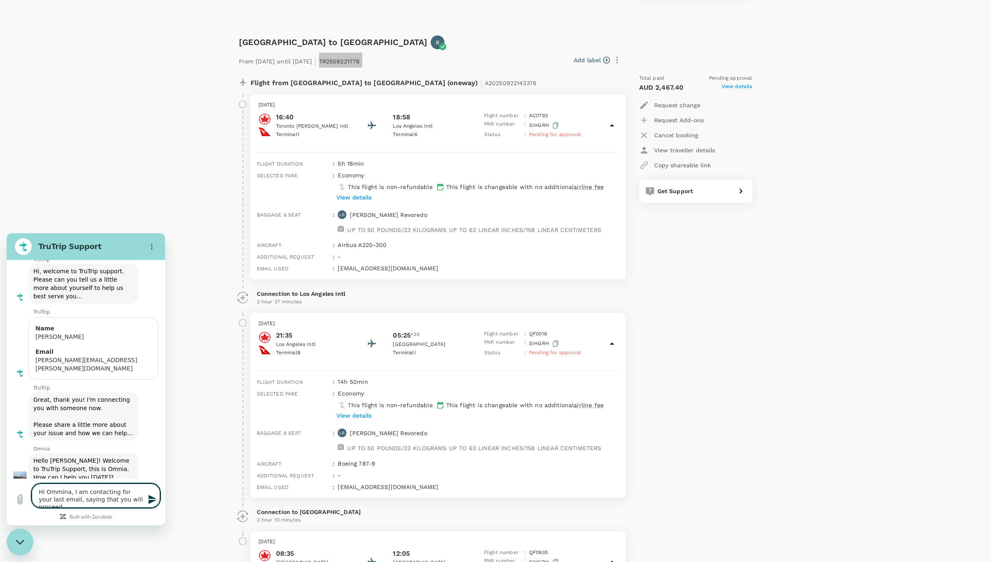
type textarea "x"
type textarea "Hi Ommina, I am contacting for your last email, saying that you will proceed wi"
type textarea "x"
type textarea "Hi Ommina, I am contacting for your last email, saying that you will proceed wit"
type textarea "x"
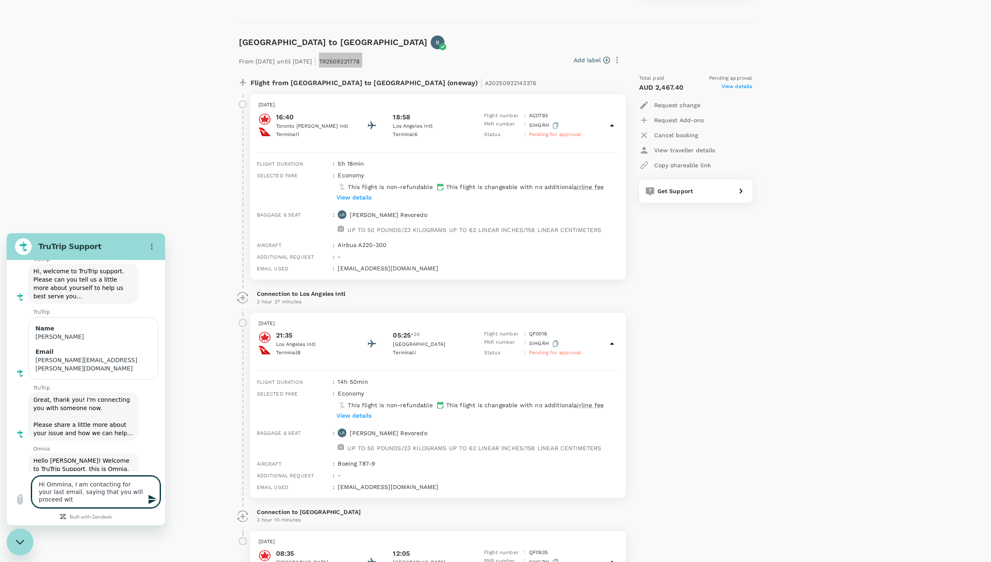
type textarea "Hi Ommina, I am contacting for your last email, saying that you will proceed wi…"
type textarea "x"
type textarea "Hi Ommina, I am contacting for your last email, saying that you will proceed wi…"
type textarea "x"
type textarea "Hi Ommina, I am contacting for your last email, saying that you will proceed wi…"
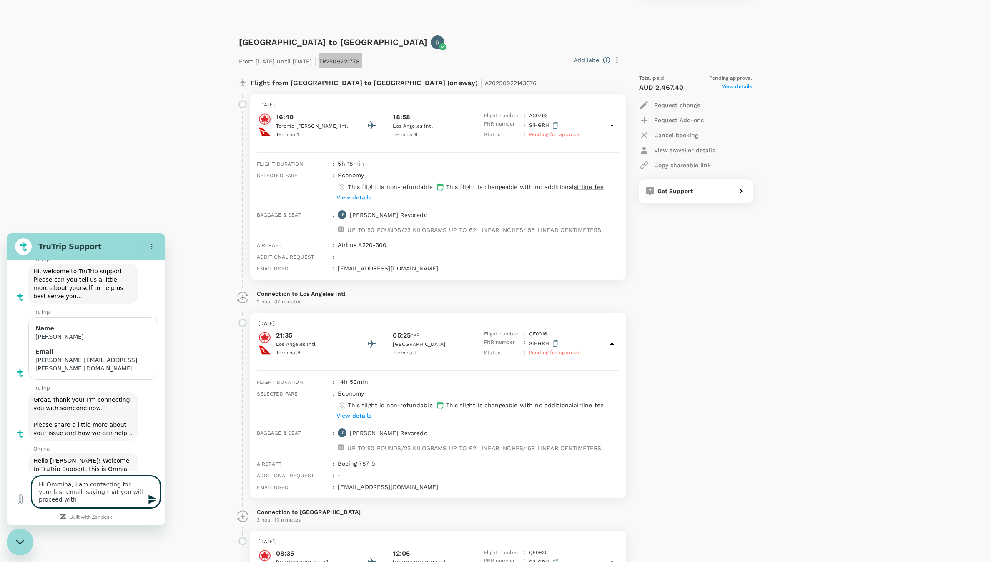
type textarea "x"
type textarea "Hi Ommina, I am contacting for your last email, saying that you will proceed wi…"
type textarea "x"
type textarea "Hi Ommina, I am contacting for your last email, saying that you will proceed wi…"
type textarea "x"
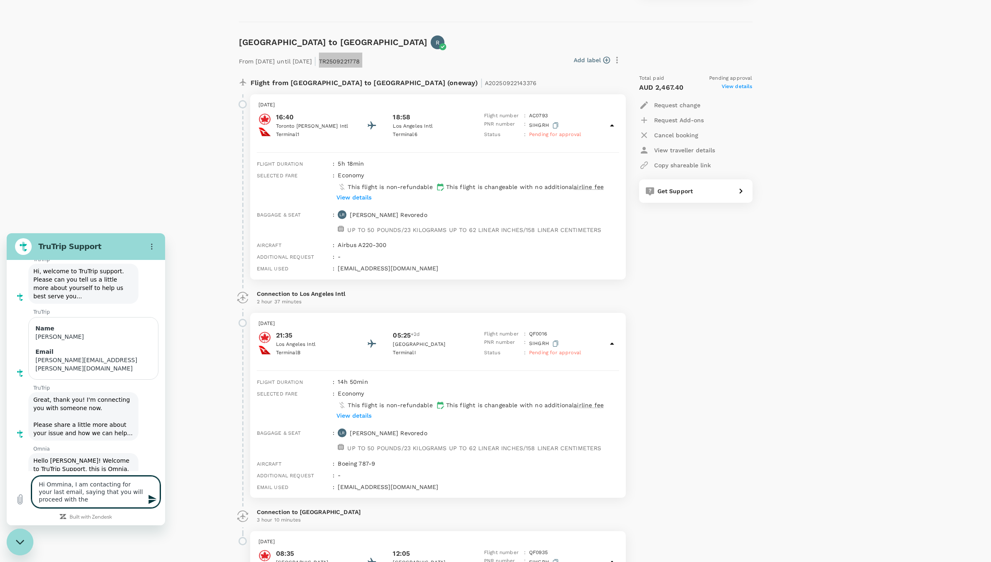
type textarea "Hi Ommina, I am contacting for your last email, saying that you will proceed wi…"
type textarea "x"
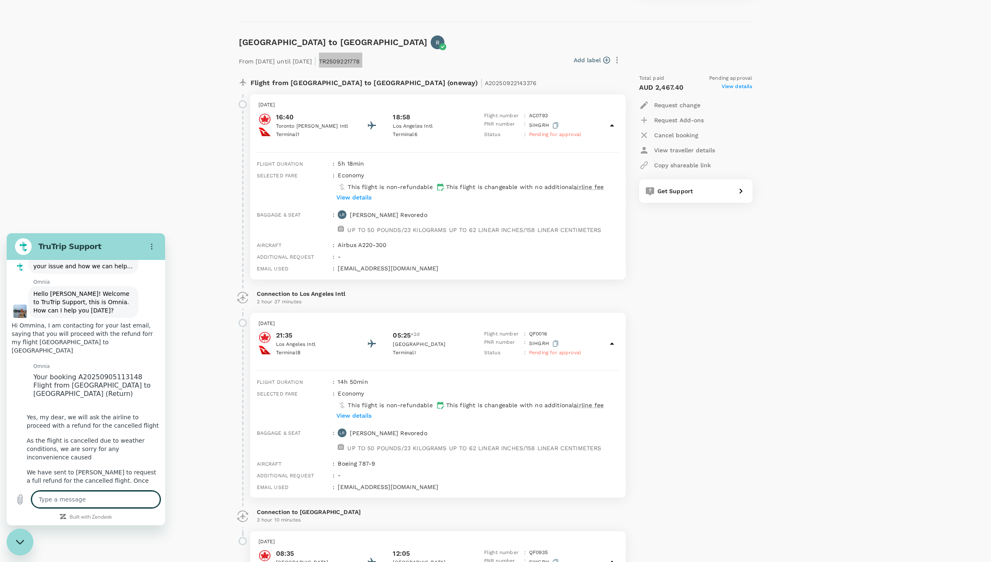
scroll to position [266, 0]
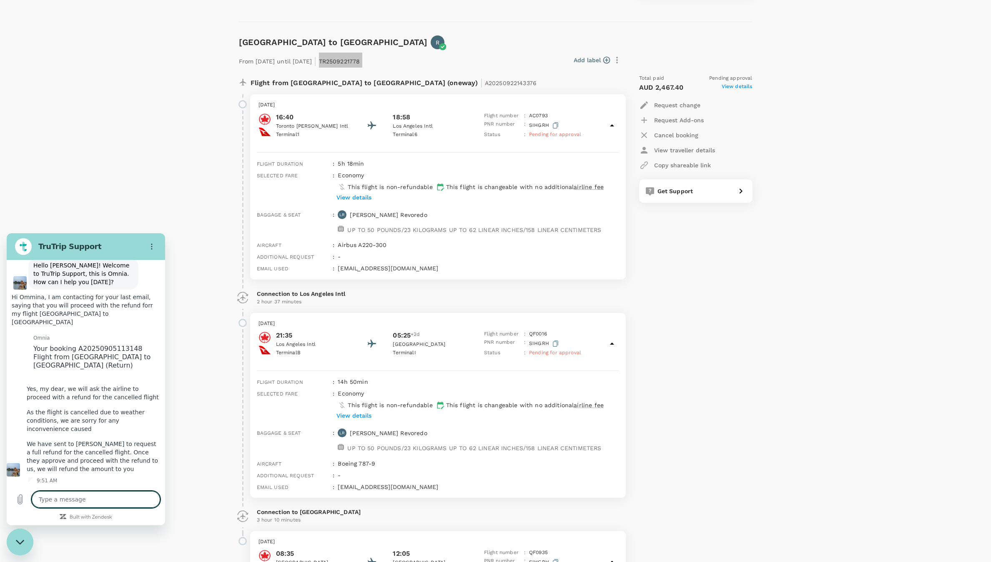
click at [92, 495] on textarea at bounding box center [96, 499] width 128 height 17
paste textarea "t"
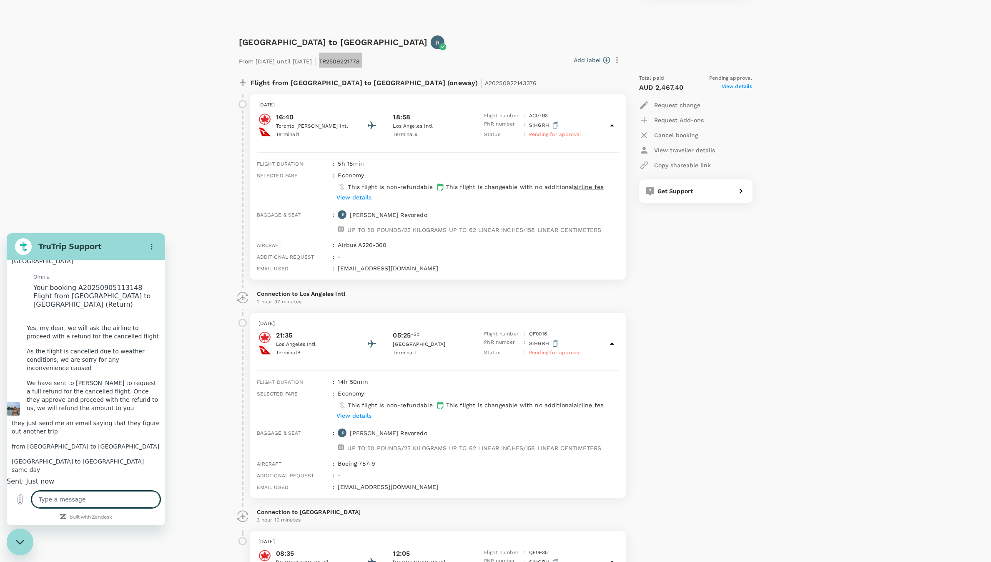
scroll to position [326, 0]
click at [670, 133] on p "Cancel booking" at bounding box center [676, 135] width 44 height 8
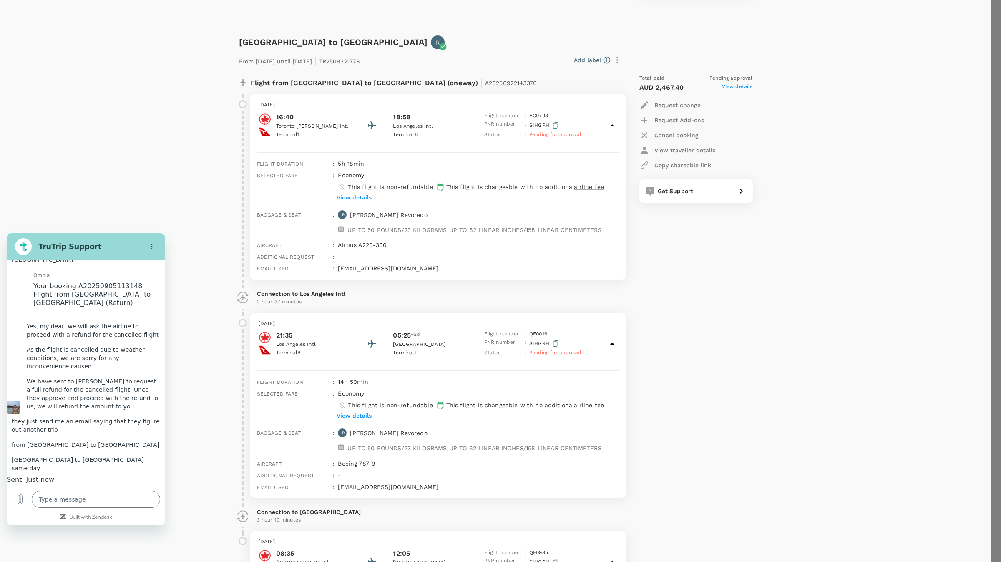
click at [84, 508] on div at bounding box center [500, 281] width 1001 height 562
click at [93, 495] on div at bounding box center [500, 281] width 1001 height 562
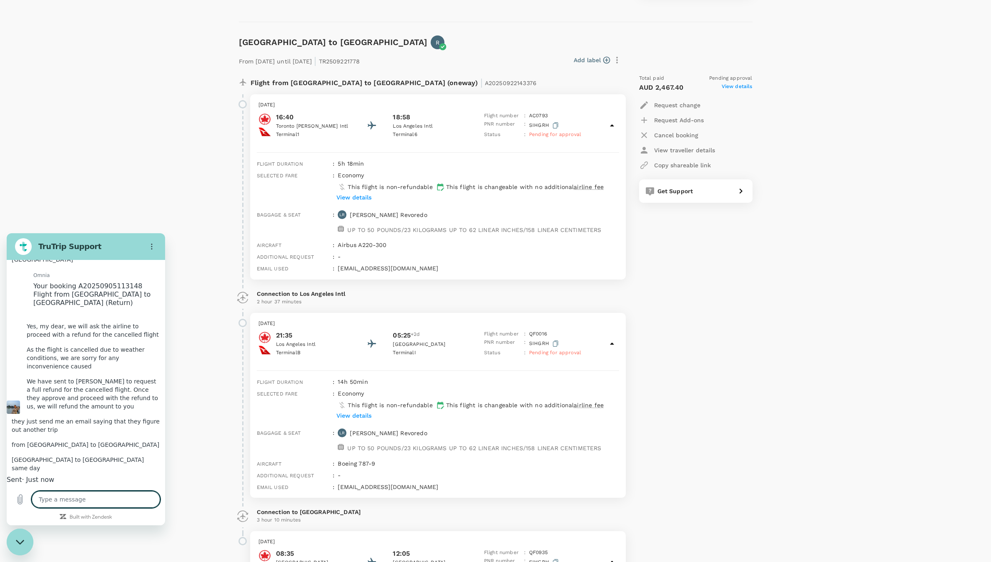
click at [109, 498] on textarea at bounding box center [96, 499] width 128 height 17
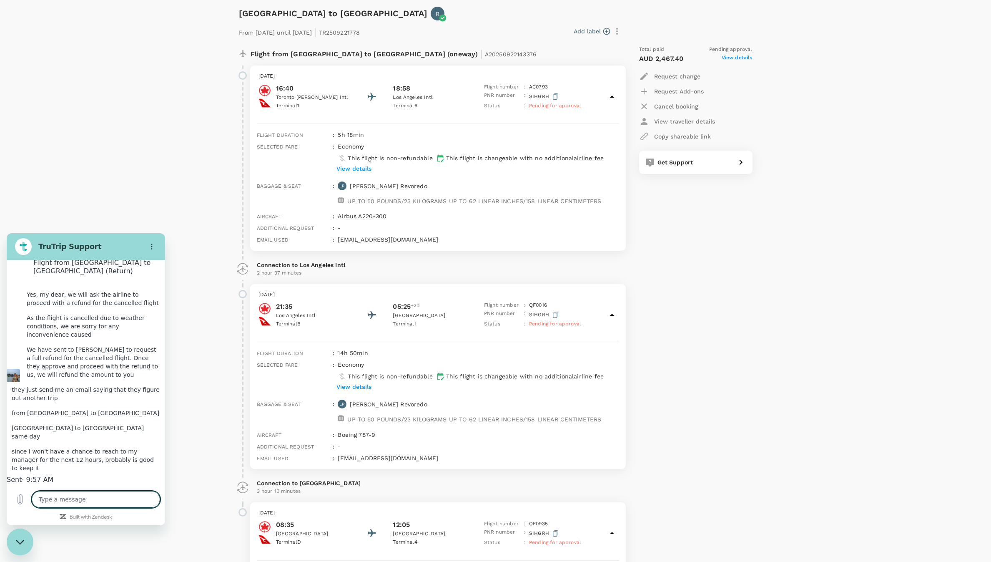
scroll to position [1311, 0]
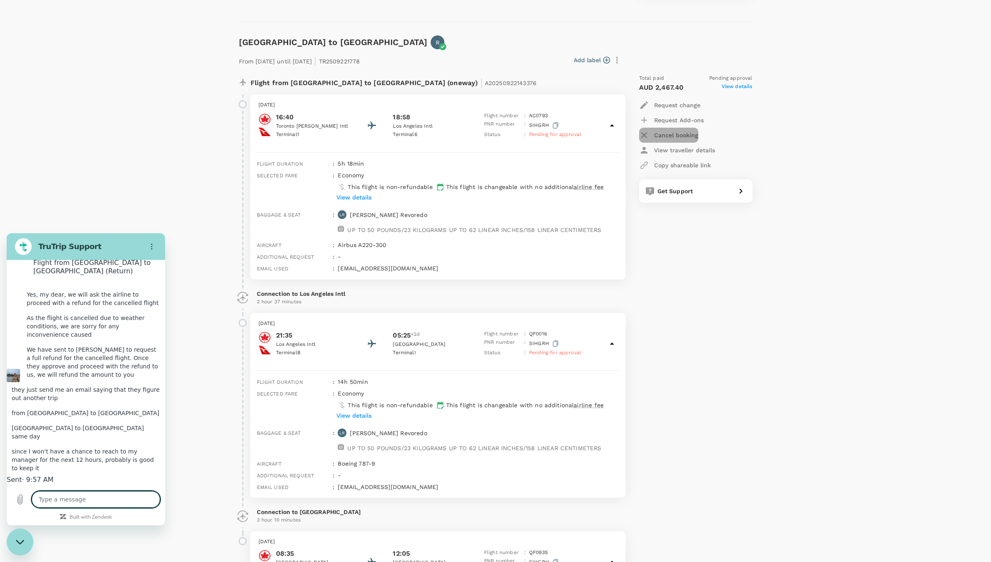
click at [672, 135] on p "Cancel booking" at bounding box center [676, 135] width 44 height 8
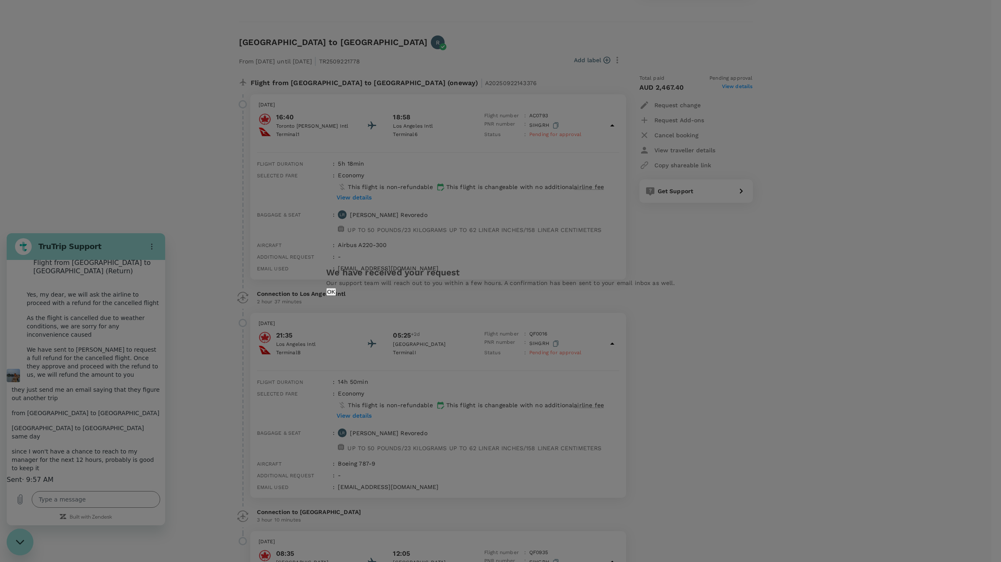
click at [336, 296] on button "OK" at bounding box center [331, 292] width 10 height 8
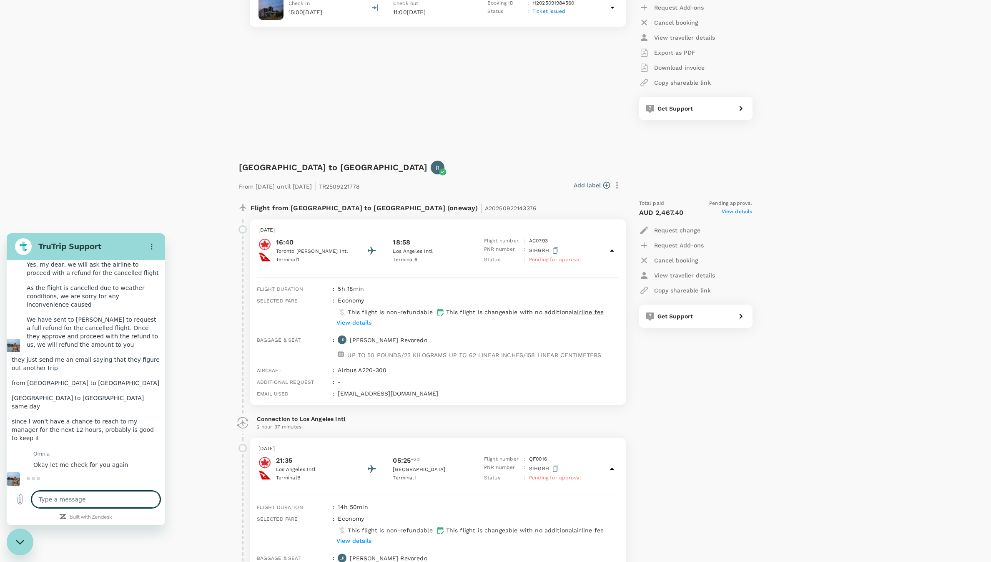
scroll to position [390, 0]
drag, startPoint x: 391, startPoint y: 186, endPoint x: 352, endPoint y: 187, distance: 39.2
click at [352, 187] on p "From 22 Sep 2025 until 24 Sep 2025 | TR2509221778" at bounding box center [299, 185] width 121 height 15
copy p "TR2509221778"
click at [123, 494] on textarea at bounding box center [96, 499] width 128 height 17
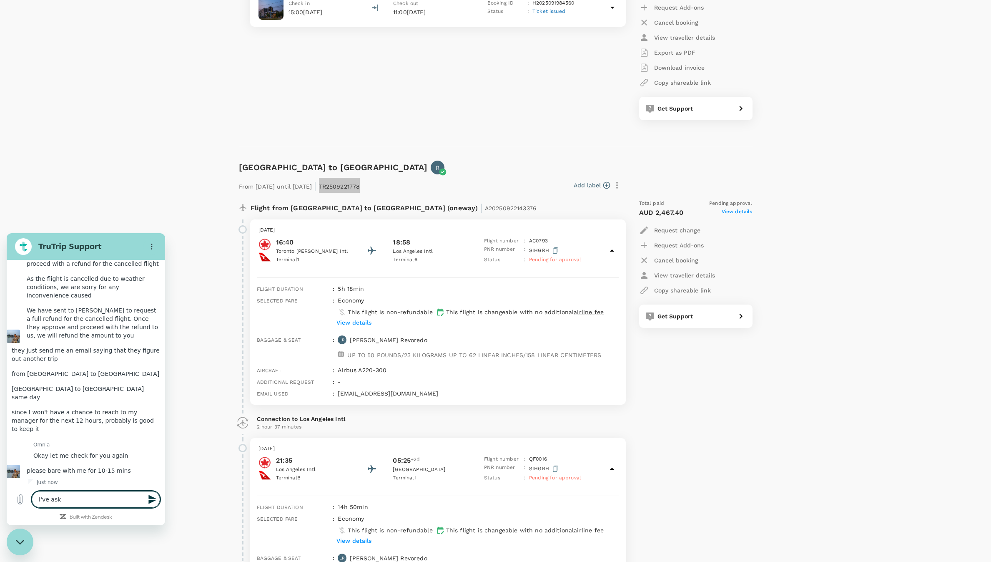
scroll to position [410, 0]
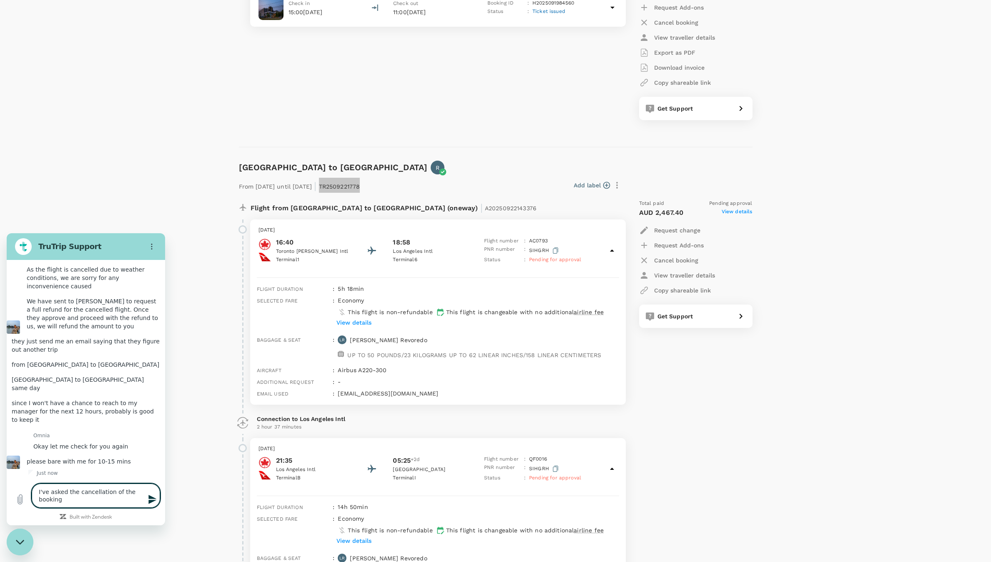
paste textarea "TR2509221778"
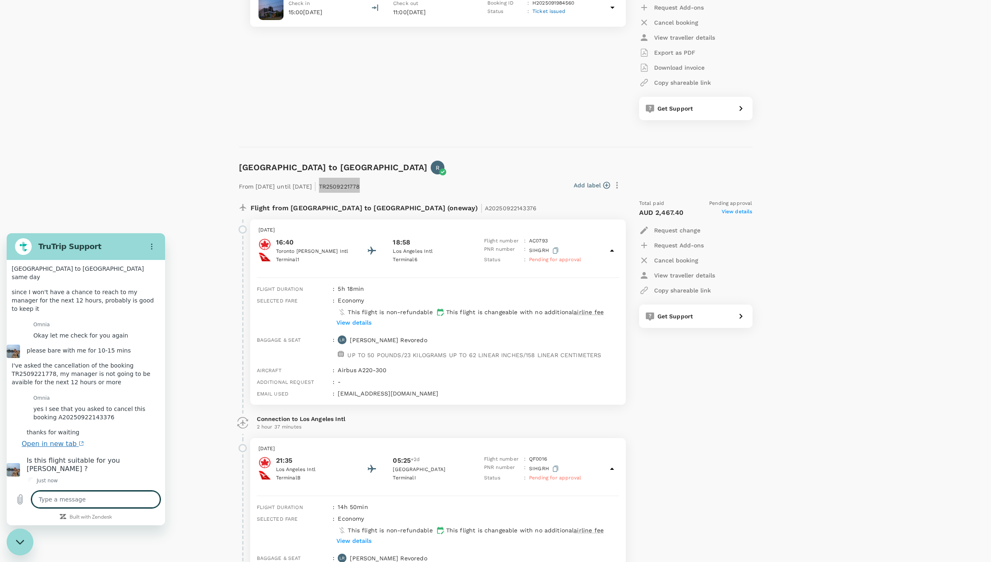
scroll to position [592, 0]
click at [120, 498] on textarea at bounding box center [96, 499] width 128 height 17
click at [76, 436] on link "Open in new tab" at bounding box center [53, 444] width 62 height 17
click at [75, 504] on textarea at bounding box center [96, 499] width 128 height 17
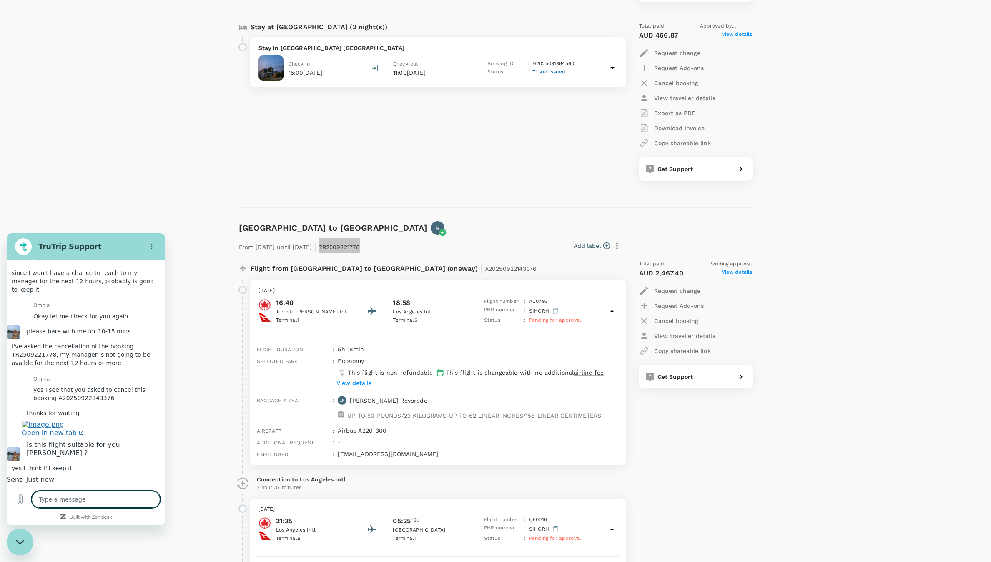
scroll to position [1123, 0]
click at [83, 420] on link "Open in new tab" at bounding box center [53, 428] width 62 height 17
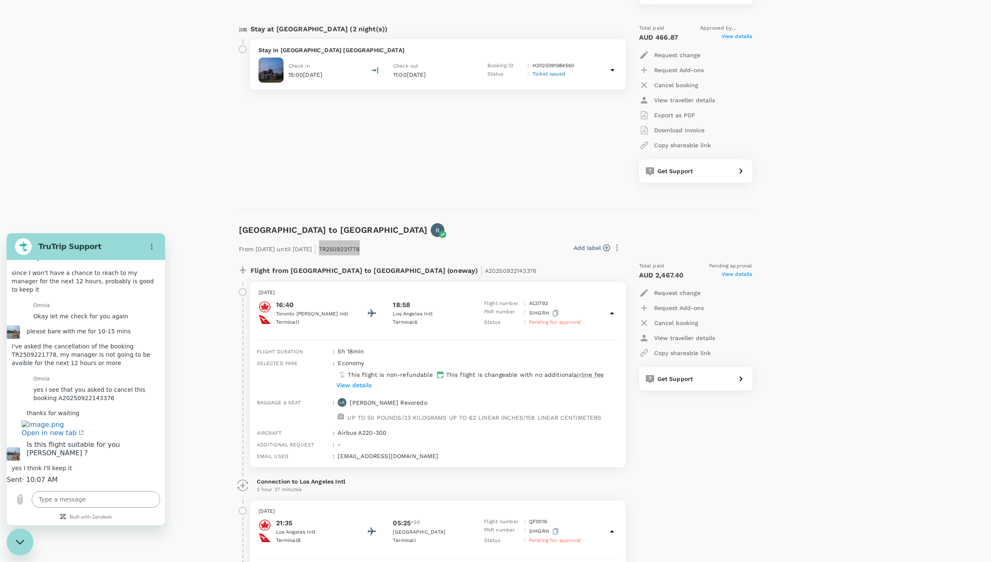
click at [110, 498] on textarea at bounding box center [96, 499] width 128 height 17
paste textarea "TR2509221778"
drag, startPoint x: 119, startPoint y: 501, endPoint x: 23, endPoint y: 507, distance: 96.1
click at [23, 507] on div "Type a message TR2509221778 x" at bounding box center [86, 499] width 158 height 27
click at [104, 499] on textarea at bounding box center [96, 499] width 128 height 17
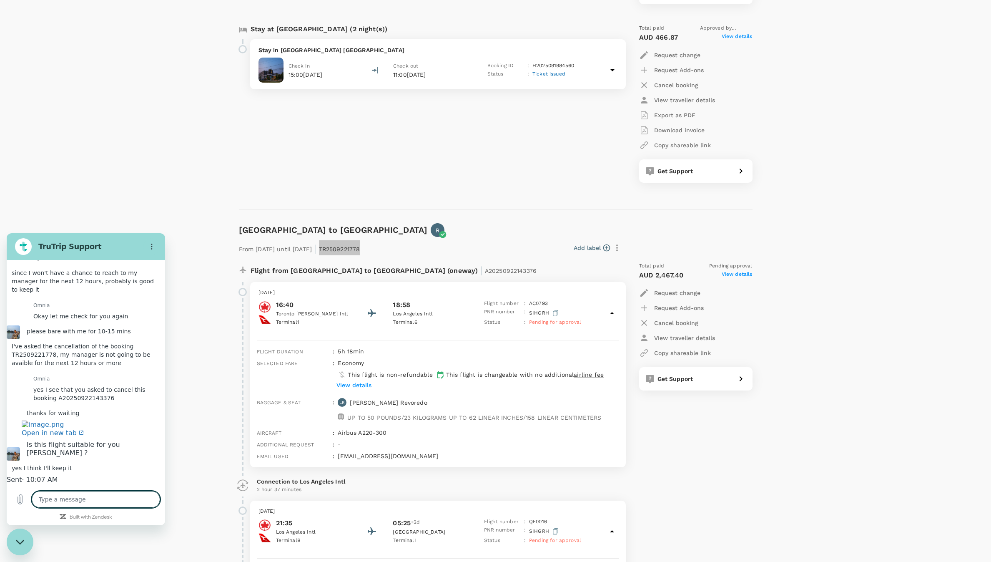
paste textarea "y"
click at [104, 499] on textarea at bounding box center [96, 499] width 128 height 17
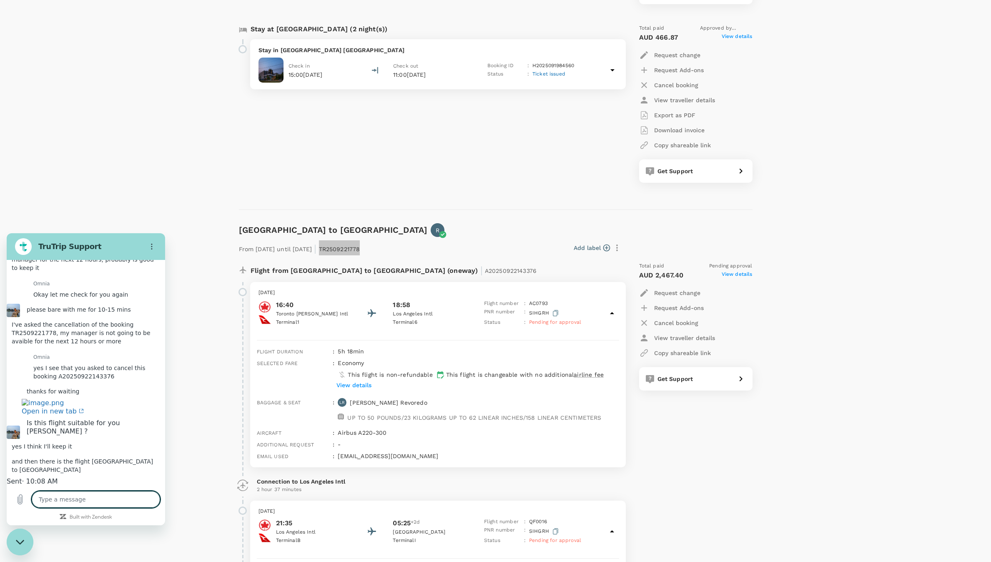
scroll to position [637, 0]
click at [74, 397] on link "Open in new tab" at bounding box center [53, 405] width 62 height 17
click at [110, 502] on textarea at bounding box center [96, 499] width 128 height 17
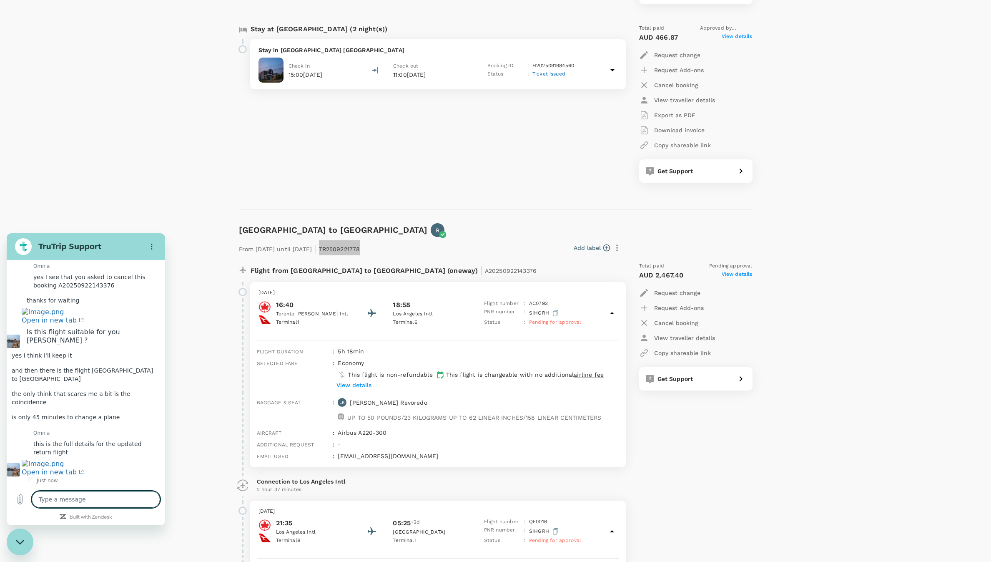
scroll to position [774, 0]
click at [90, 436] on div "Omnia says: this is the full details for the updated return flight" at bounding box center [96, 447] width 137 height 23
click at [84, 459] on link "Open in new tab" at bounding box center [53, 467] width 62 height 17
click at [95, 496] on textarea at bounding box center [96, 499] width 128 height 17
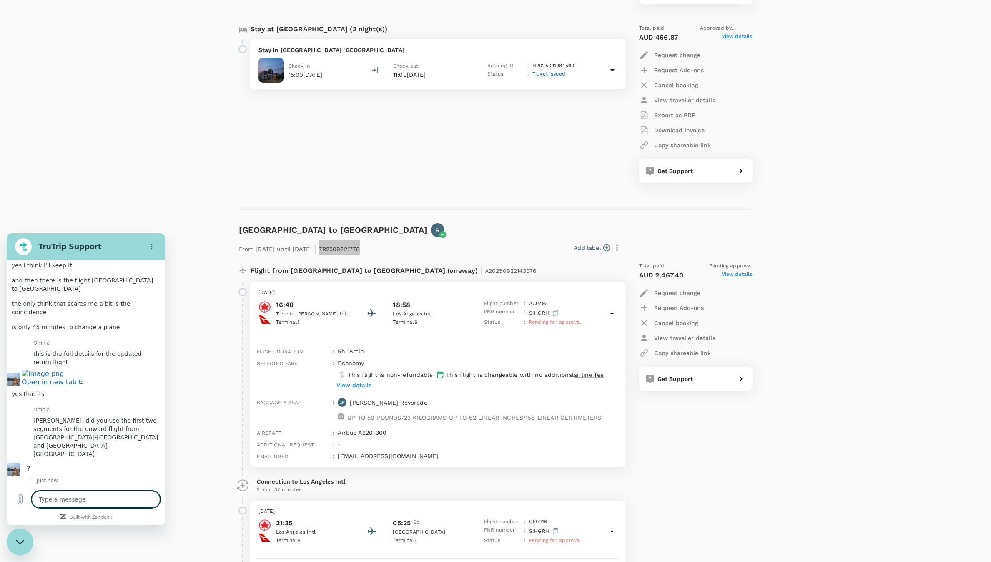
scroll to position [863, 0]
click at [125, 502] on textarea at bounding box center [96, 499] width 128 height 17
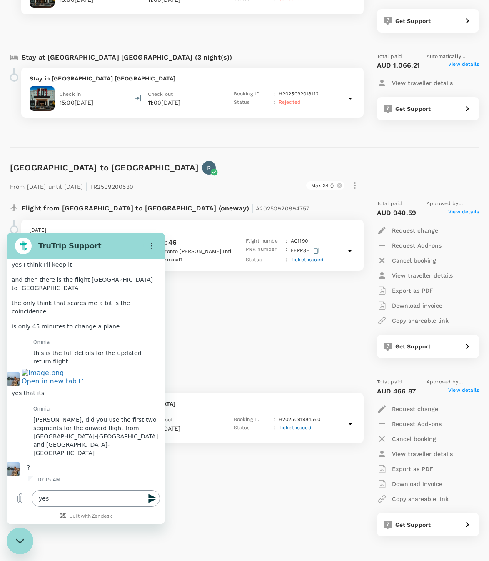
click at [99, 500] on textarea "yes" at bounding box center [96, 498] width 128 height 17
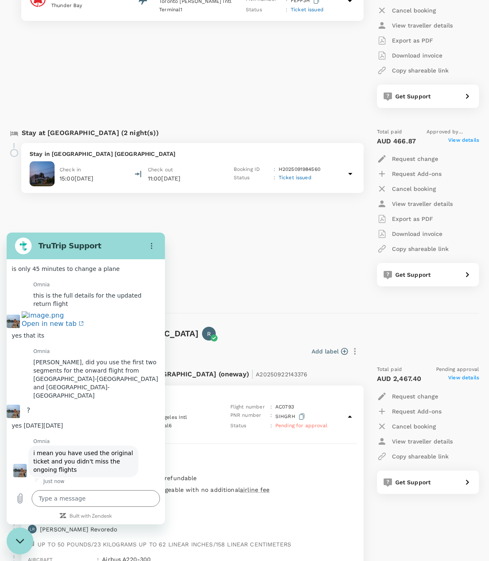
scroll to position [927, 0]
click at [93, 495] on textarea at bounding box center [96, 498] width 128 height 17
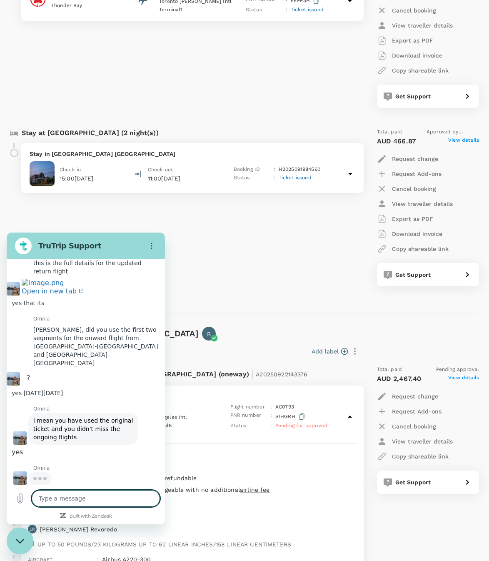
scroll to position [963, 0]
click at [93, 488] on div "Type a message x" at bounding box center [86, 498] width 158 height 27
click at [93, 499] on textarea at bounding box center [96, 498] width 128 height 17
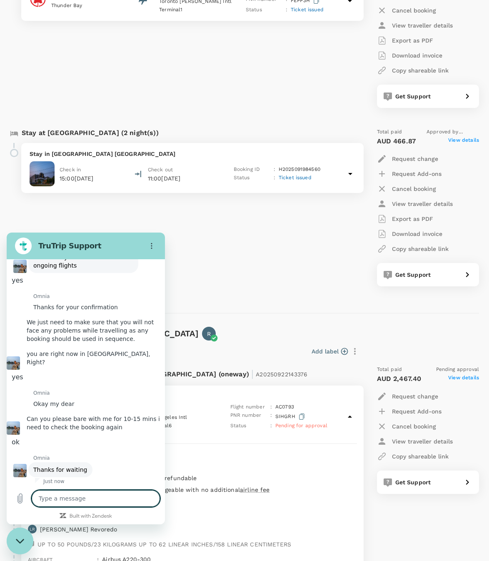
scroll to position [1159, 0]
click at [170, 61] on div "Flight from Canada to Canada (oneway) | A20250920994757 Sunday, 21 Sep 2025 11:…" at bounding box center [181, 29] width 357 height 172
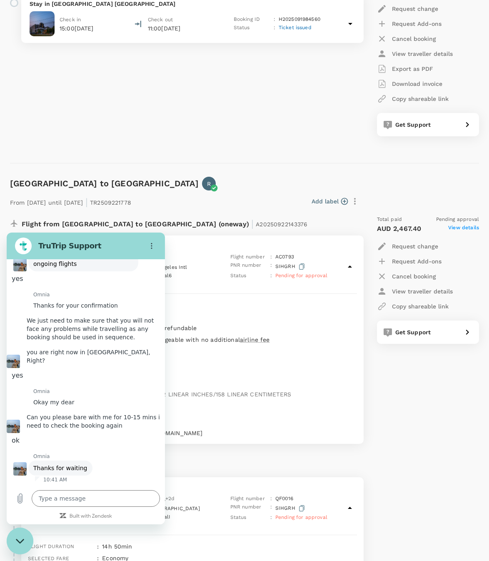
scroll to position [1144, 0]
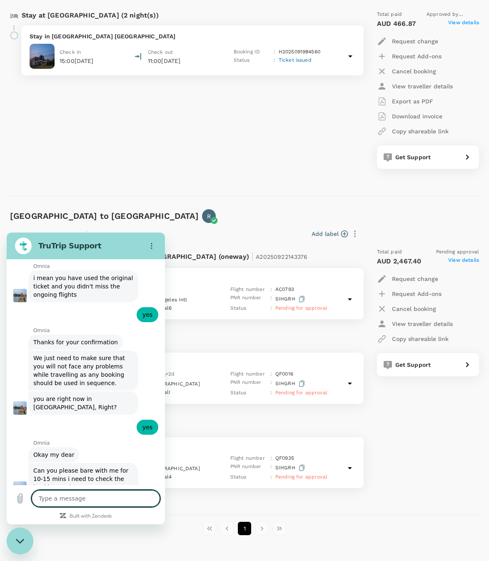
scroll to position [1160, 0]
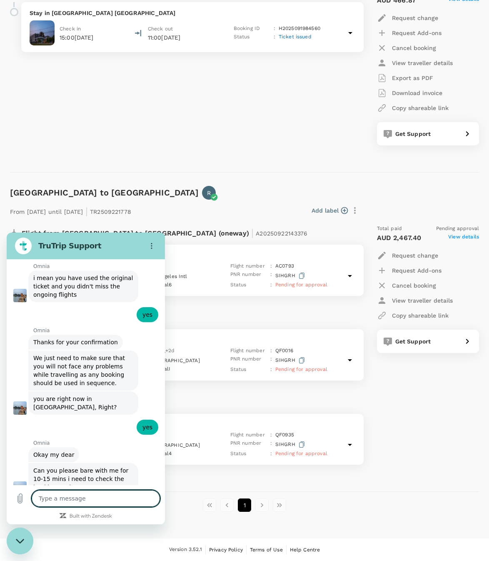
click at [274, 184] on div "Toronto to Perth R" at bounding box center [243, 191] width 473 height 17
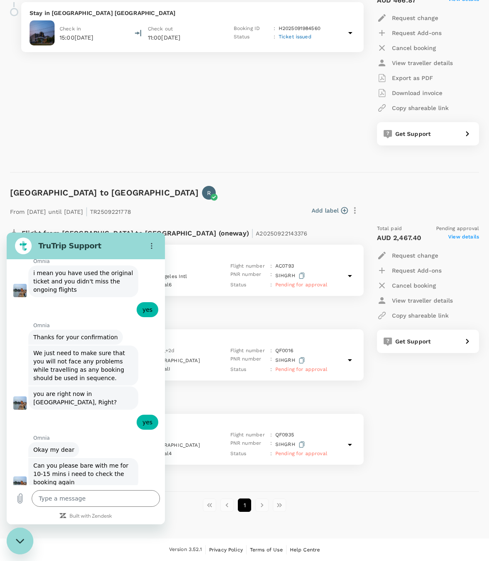
scroll to position [1163, 0]
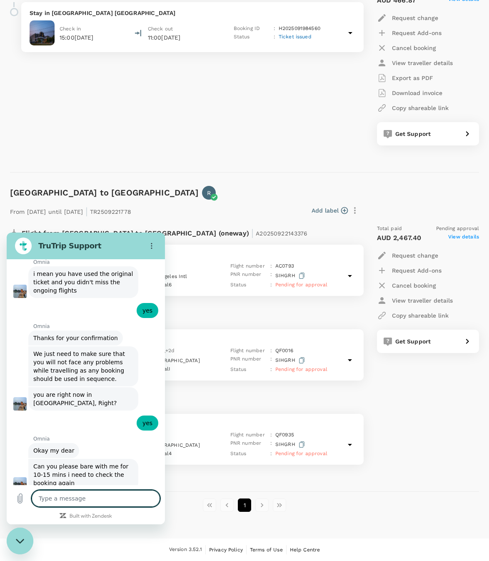
click at [116, 494] on textarea at bounding box center [96, 498] width 128 height 17
type textarea "s"
type textarea "x"
type textarea "so"
type textarea "x"
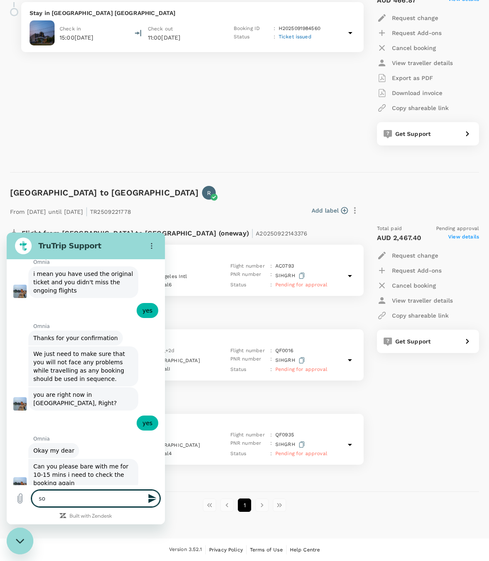
type textarea "so"
type textarea "x"
type textarea "so t"
type textarea "x"
type textarea "so te"
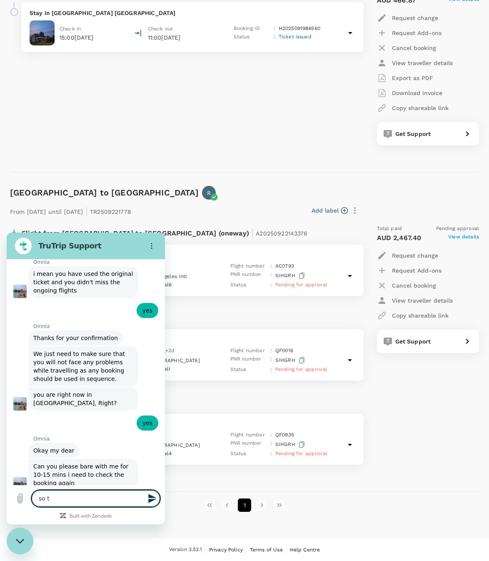
type textarea "x"
type textarea "so t"
type textarea "x"
type textarea "so th"
type textarea "x"
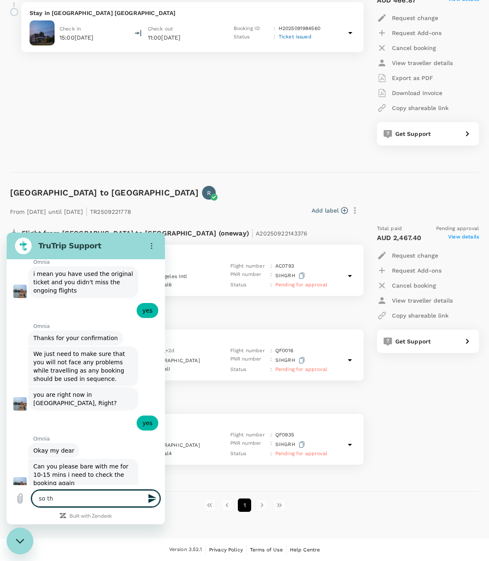
type textarea "so the"
type textarea "x"
type textarea "so the"
type textarea "x"
type textarea "so the t"
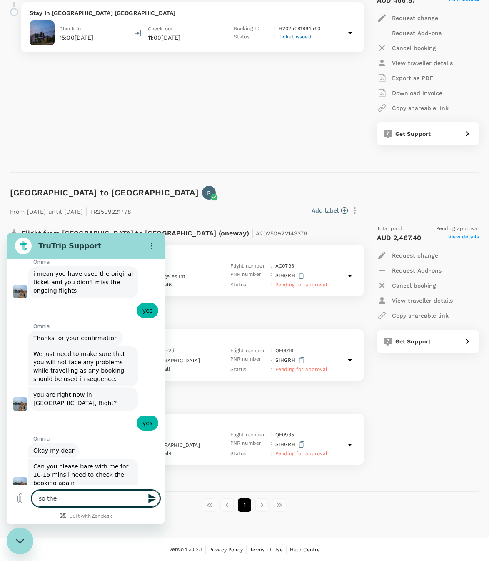
type textarea "x"
type textarea "so the tr"
type textarea "x"
type textarea "so the tri"
type textarea "x"
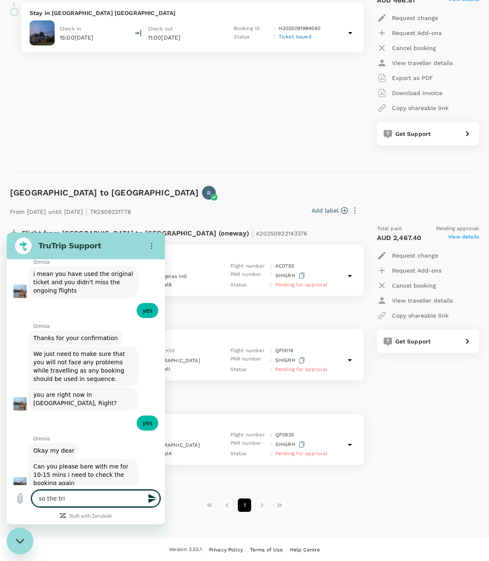
type textarea "so the trip"
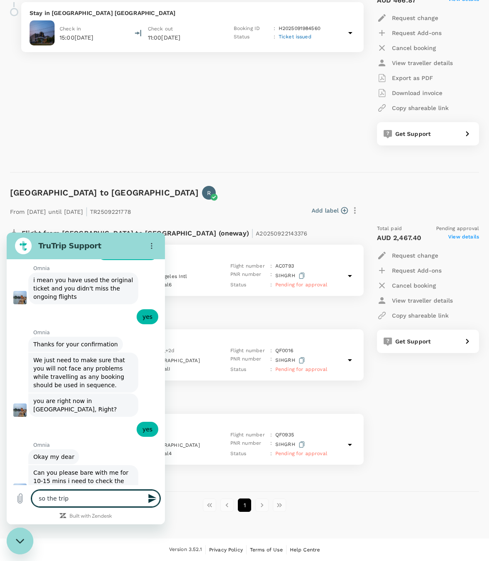
type textarea "x"
type textarea "so the trip"
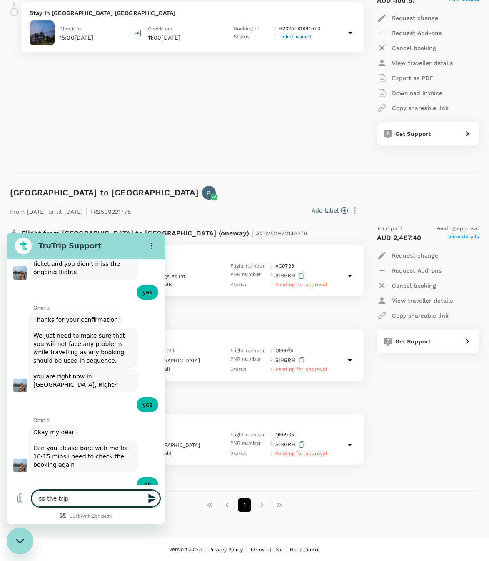
scroll to position [1183, 0]
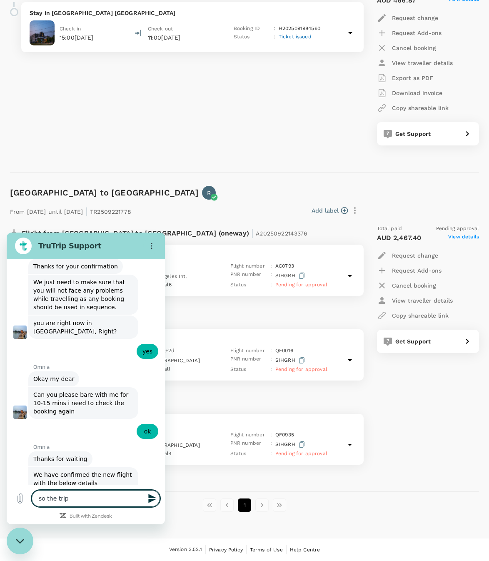
type textarea "x"
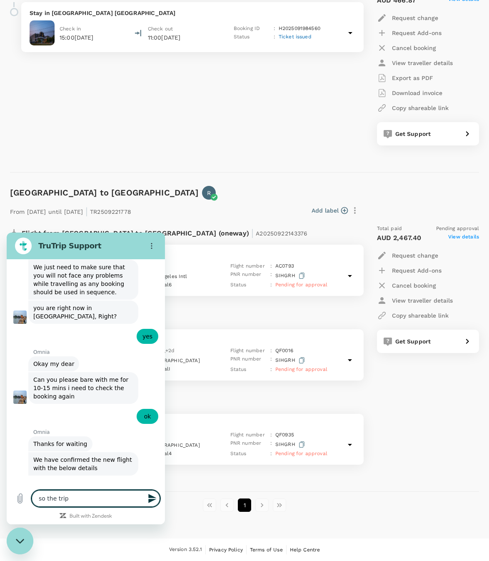
scroll to position [1249, 0]
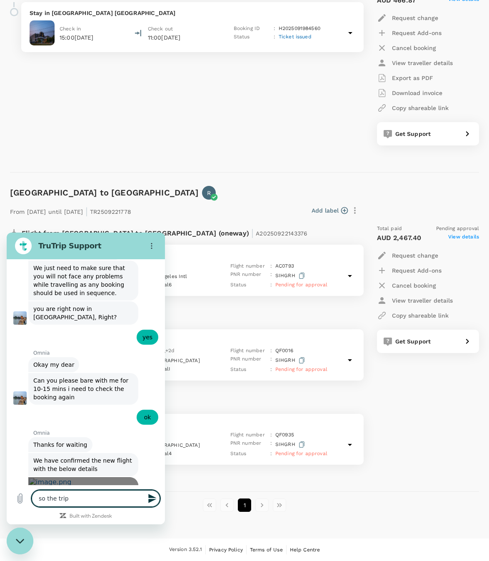
type textarea "so the trip"
click at [44, 477] on link "Open in new tab" at bounding box center [83, 507] width 110 height 61
type textarea "x"
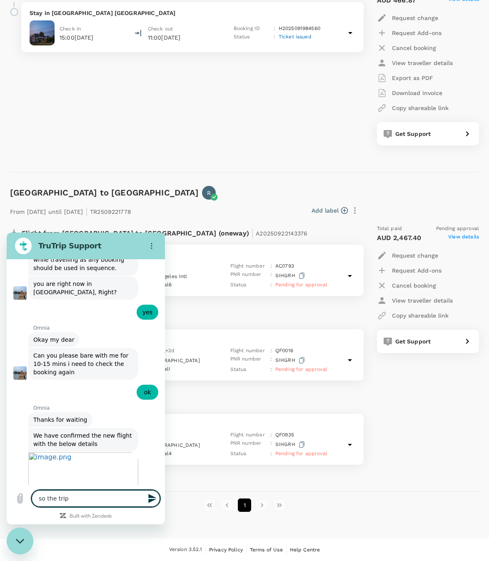
scroll to position [1273, 0]
click at [89, 498] on textarea "so the trip" at bounding box center [96, 498] width 128 height 17
type textarea "so the trip o"
type textarea "x"
type textarea "so the trip"
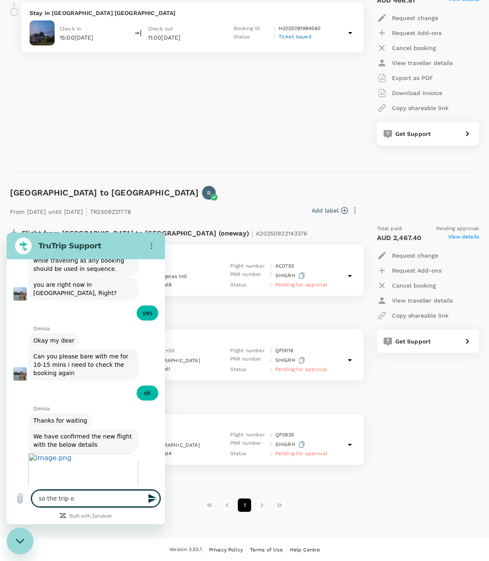
type textarea "x"
type textarea "so the trip"
type textarea "x"
type textarea "so the tri"
type textarea "x"
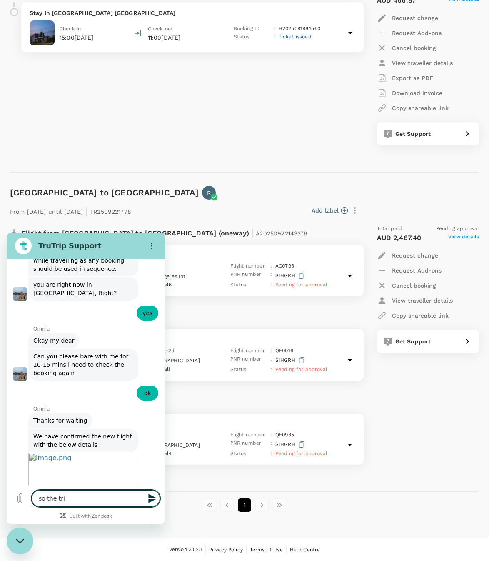
type textarea "so the trip"
type textarea "x"
type textarea "so the trip"
type textarea "x"
drag, startPoint x: 166, startPoint y: 215, endPoint x: 120, endPoint y: 211, distance: 46.1
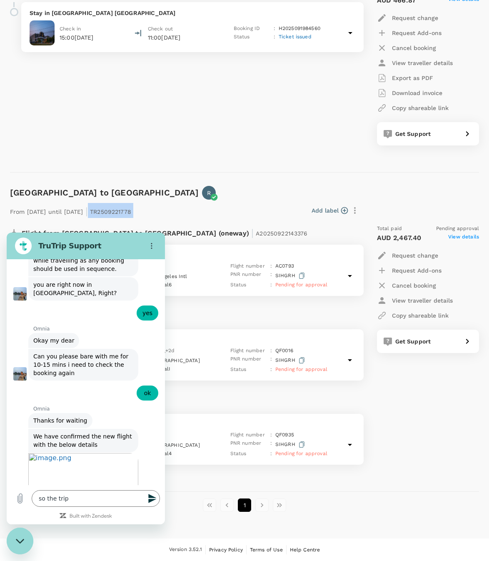
click at [120, 211] on div "From 22 Sep 2025 until 24 Sep 2025 | TR2509221778 Add label" at bounding box center [185, 209] width 356 height 18
copy div "TR2509221778 Add label"
click at [87, 496] on textarea "so the trip" at bounding box center [96, 498] width 128 height 17
type textarea "so the trip"
type textarea "x"
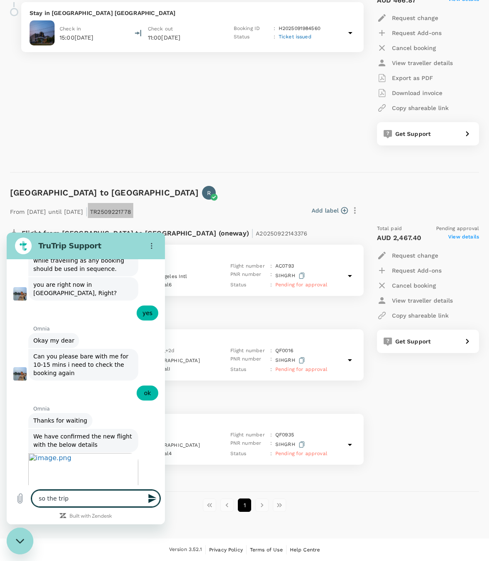
paste textarea "TR2509221778"
type textarea "so the trip TR2509221778"
type textarea "x"
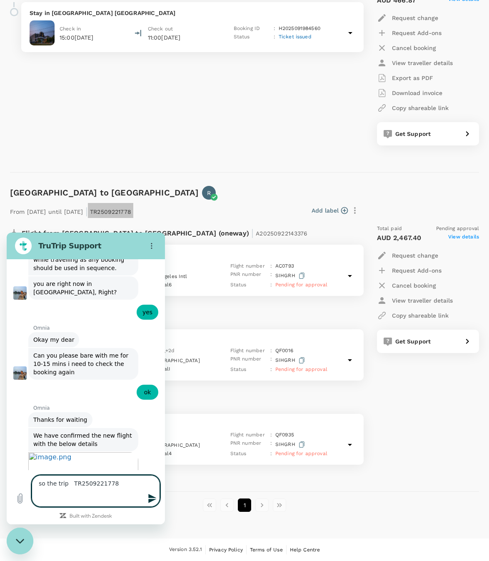
type textarea "so the trip TR2509221778 h"
type textarea "x"
type textarea "so the trip TR2509221778 ha"
type textarea "x"
type textarea "so the trip TR2509221778 has"
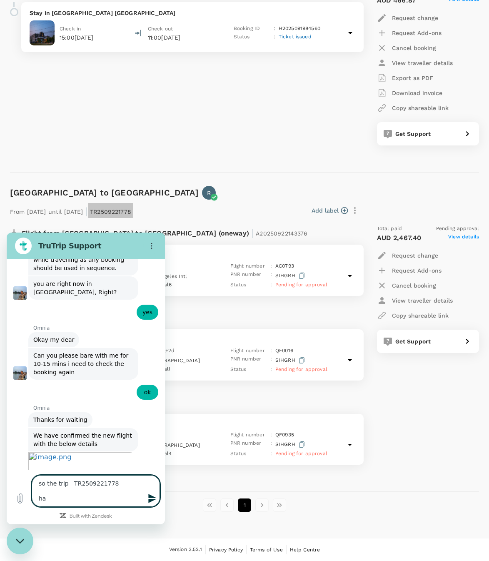
type textarea "x"
type textarea "so the trip TR2509221778 has"
type textarea "x"
type textarea "so the trip TR2509221778 has b"
type textarea "x"
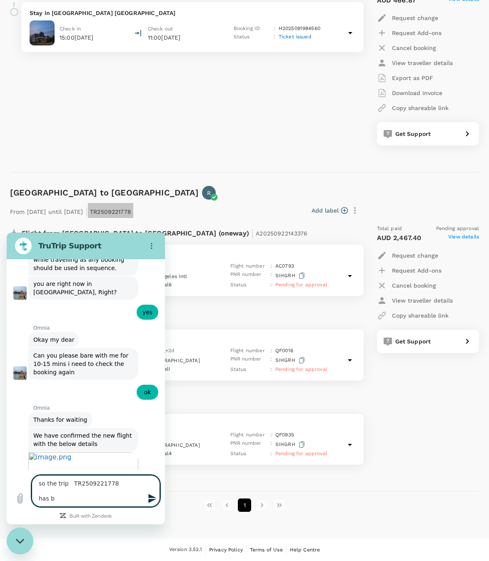
type textarea "so the trip TR2509221778 has be"
type textarea "x"
type textarea "so the trip TR2509221778 has bee"
type textarea "x"
type textarea "so the trip TR2509221778 has been"
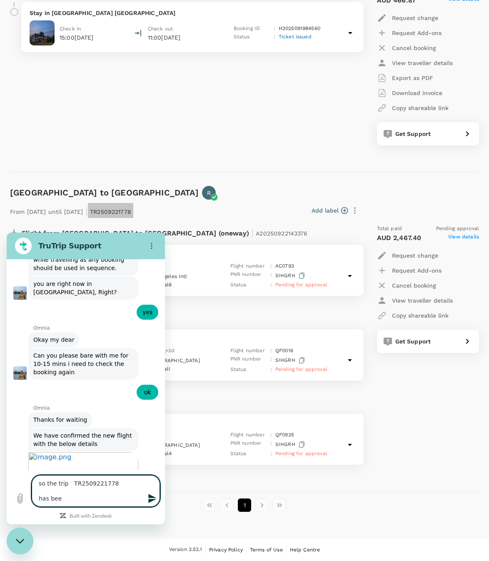
type textarea "x"
type textarea "so the trip TR2509221778 has been"
type textarea "x"
type textarea "so the trip TR2509221778 has been c"
type textarea "x"
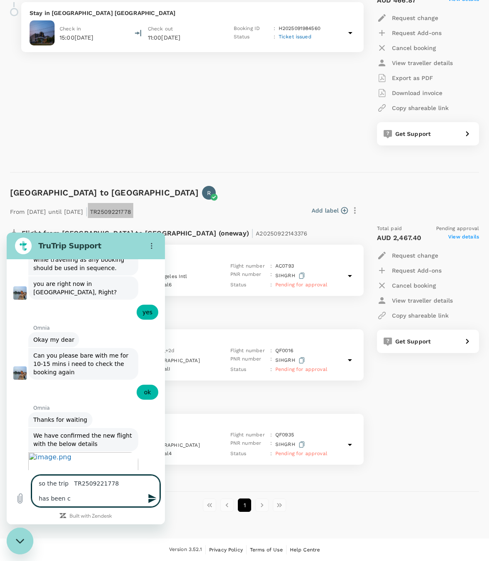
type textarea "so the trip TR2509221778 has been ca"
type textarea "x"
type textarea "so the trip TR2509221778 has been can"
type textarea "x"
type textarea "so the trip TR2509221778 has been canc"
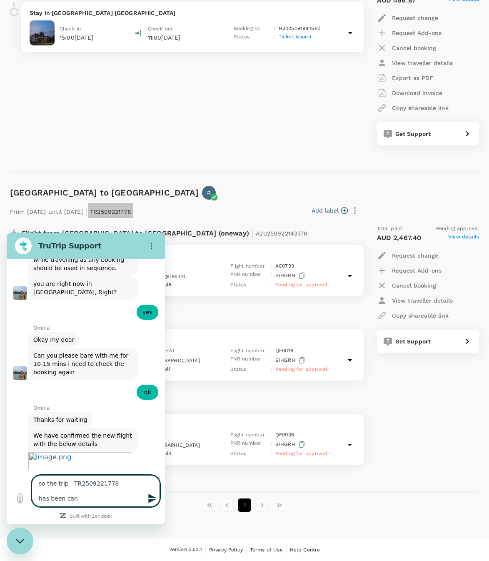
type textarea "x"
type textarea "so the trip TR2509221778 has been cance"
type textarea "x"
type textarea "so the trip TR2509221778 has been cancel"
type textarea "x"
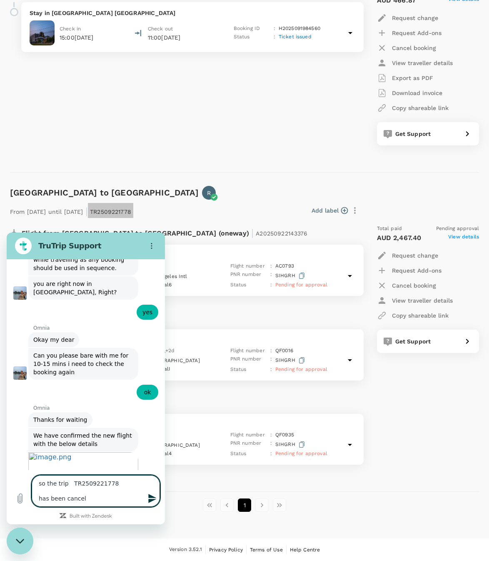
type textarea "so the trip TR2509221778 has been cancell"
type textarea "x"
type textarea "so the trip TR2509221778 has been cancelle"
type textarea "x"
type textarea "so the trip TR2509221778 has been cancelled"
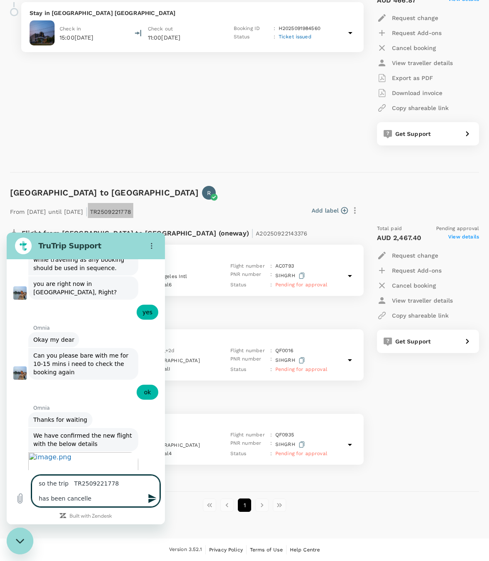
type textarea "x"
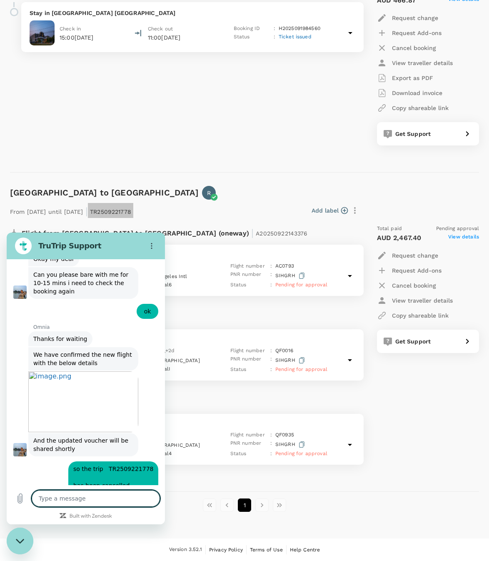
scroll to position [1354, 0]
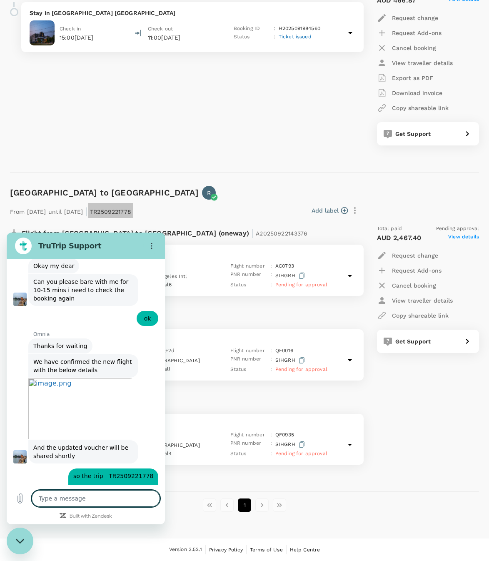
type textarea "x"
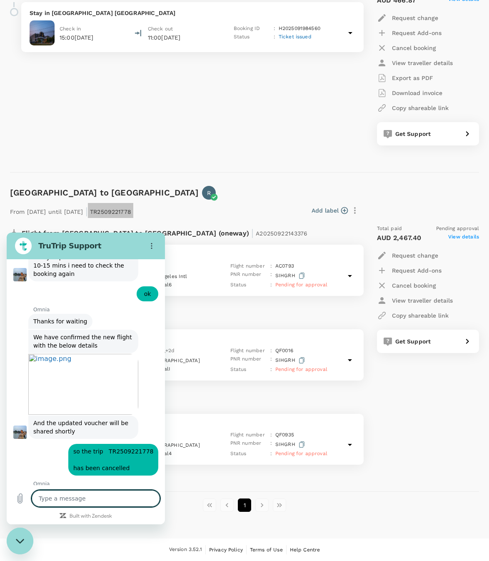
scroll to position [1374, 0]
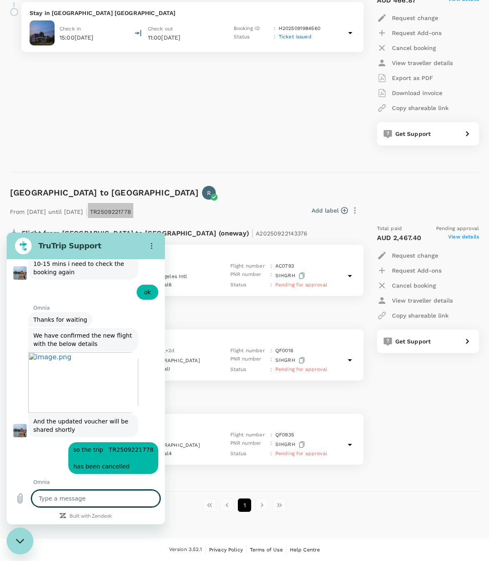
type textarea "n"
type textarea "x"
type textarea "no"
type textarea "x"
type textarea "nop"
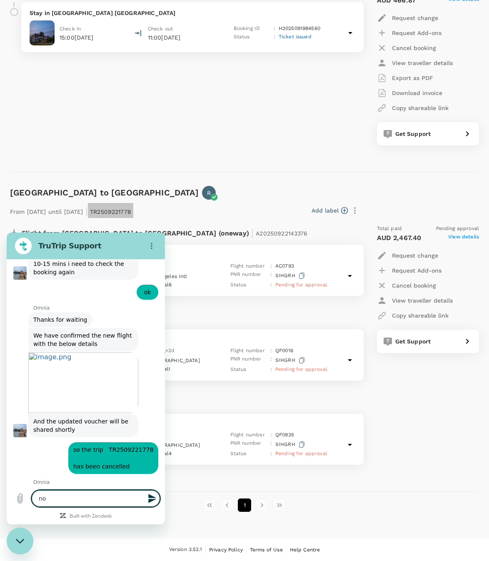
type textarea "x"
type textarea "nope"
type textarea "x"
type textarea "nope"
type textarea "x"
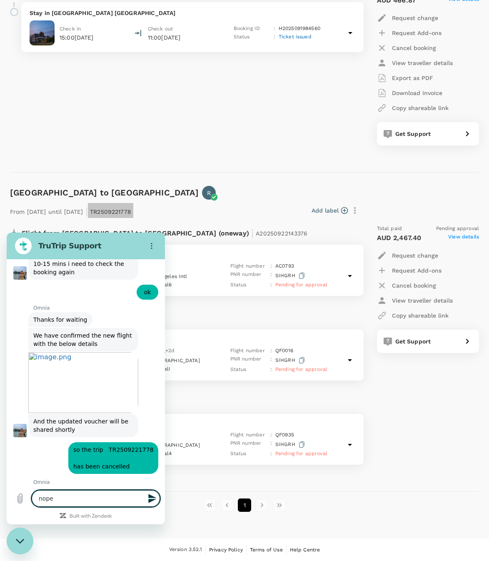
type textarea "nope t"
type textarea "x"
type textarea "nope th"
type textarea "x"
type textarea "nope tha"
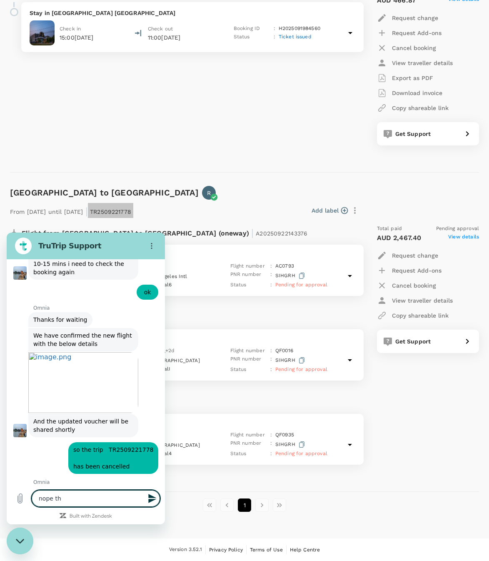
type textarea "x"
type textarea "nope that"
type textarea "x"
type textarea "nope that'"
type textarea "x"
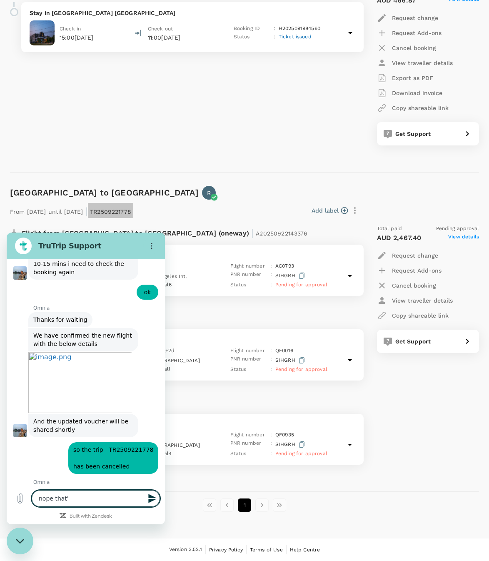
type textarea "nope that's"
type textarea "x"
type textarea "nope that's"
type textarea "x"
type textarea "nope that's a"
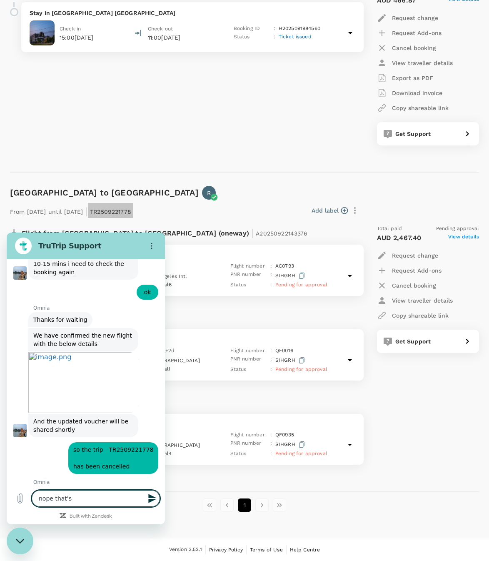
type textarea "x"
type textarea "nope that's al"
type textarea "x"
type textarea "nope that's all"
type textarea "x"
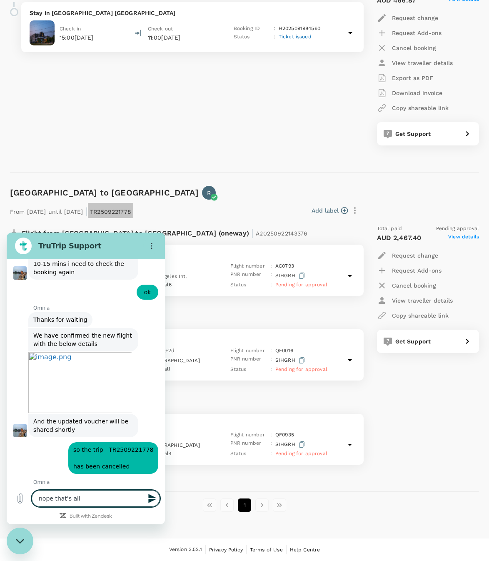
type textarea "nope that's all"
type textarea "x"
type textarea "nope that's all t"
type textarea "x"
type textarea "nope that's all th"
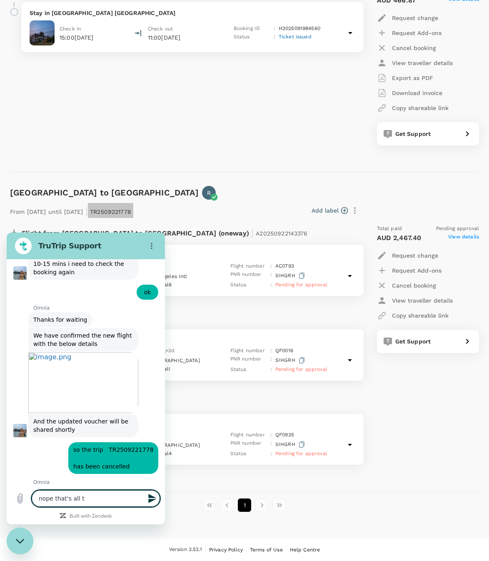
type textarea "x"
type textarea "nope that's all tha"
type textarea "x"
type textarea "nope that's all than"
type textarea "x"
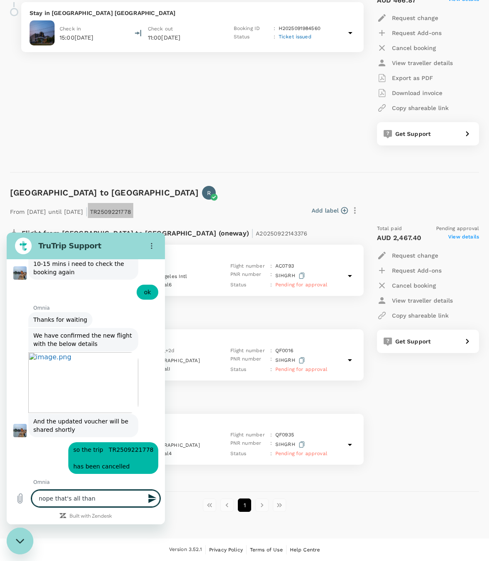
type textarea "nope that's all thank"
type textarea "x"
type textarea "nope that's all thank"
type textarea "x"
type textarea "nope that's all thank y"
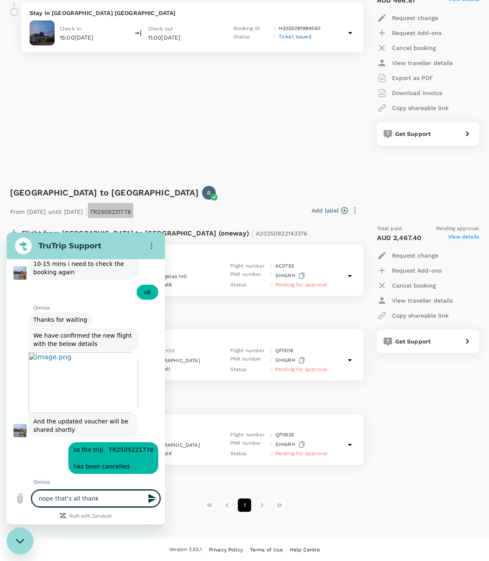
type textarea "x"
type textarea "nope that's all thank yo"
type textarea "x"
type textarea "nope that's all thank you"
type textarea "x"
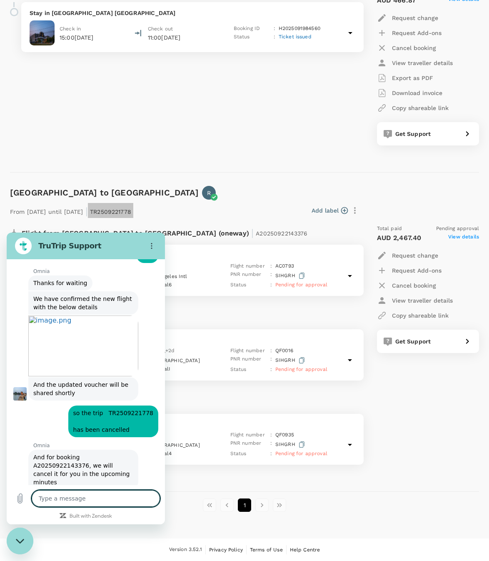
scroll to position [1410, 0]
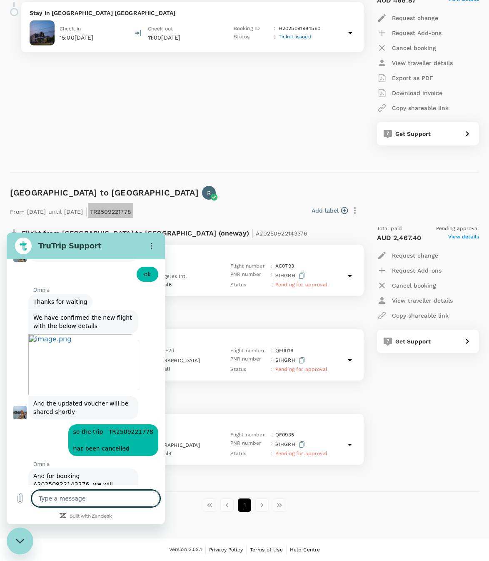
type textarea "x"
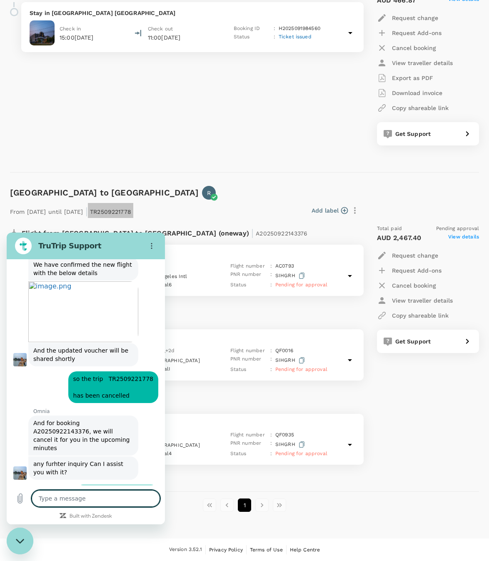
scroll to position [1446, 0]
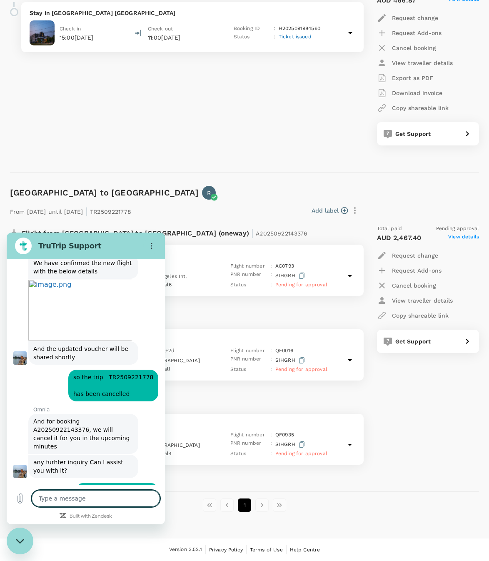
click at [247, 145] on div "Stay at Comfort Inn And Conference Centre Toronto Airport (2 night(s)) Stay in …" at bounding box center [181, 66] width 357 height 172
click at [237, 173] on div "Toronto to Perth R From 22 Sep 2025 until 24 Sep 2025 | TR2509221778 Add label …" at bounding box center [241, 332] width 476 height 319
click at [26, 535] on div "Close messaging window" at bounding box center [20, 541] width 25 height 25
type textarea "x"
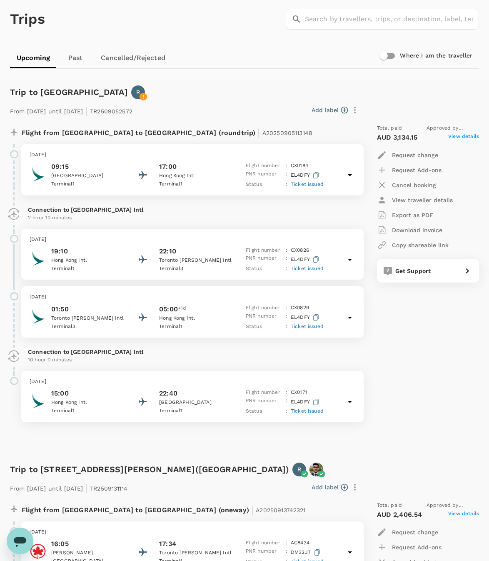
scroll to position [0, 0]
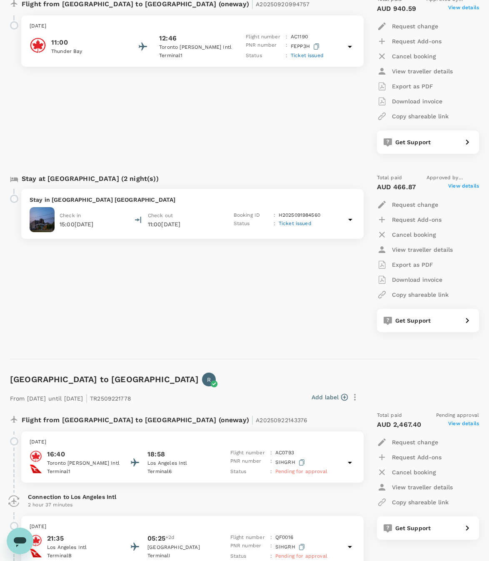
scroll to position [973, 0]
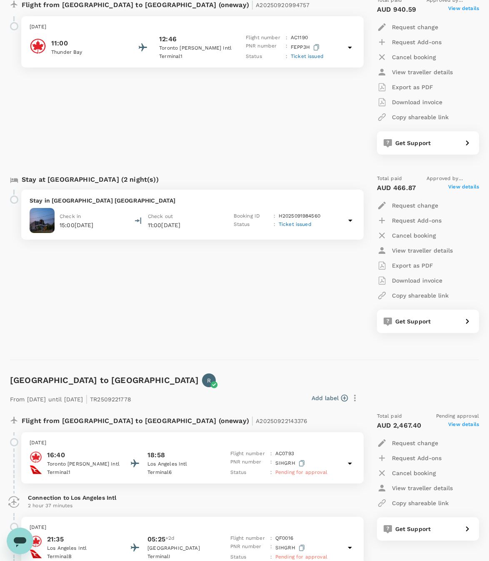
click at [425, 474] on p "Cancel booking" at bounding box center [414, 473] width 44 height 8
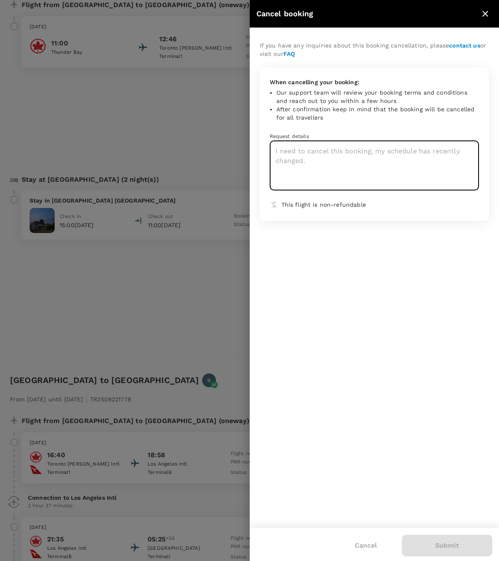
click at [401, 161] on textarea at bounding box center [375, 166] width 210 height 50
click at [487, 11] on icon "close" at bounding box center [485, 14] width 10 height 10
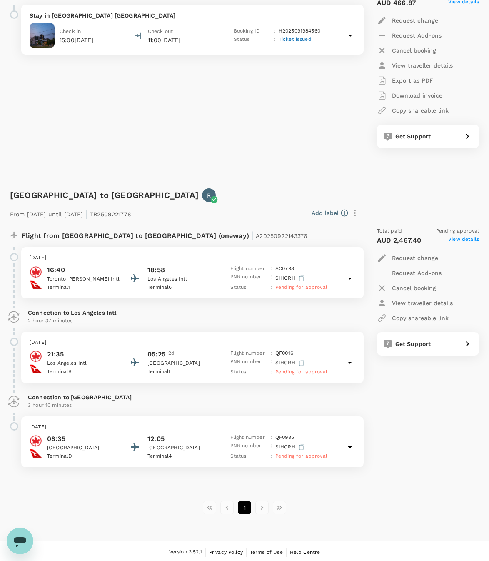
scroll to position [1160, 0]
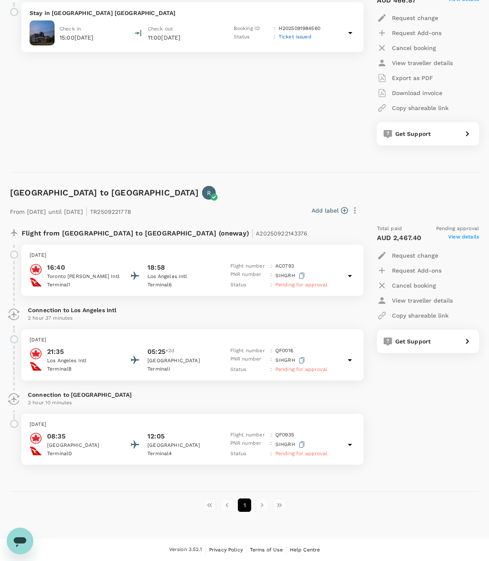
click at [423, 286] on p "Cancel booking" at bounding box center [414, 285] width 44 height 8
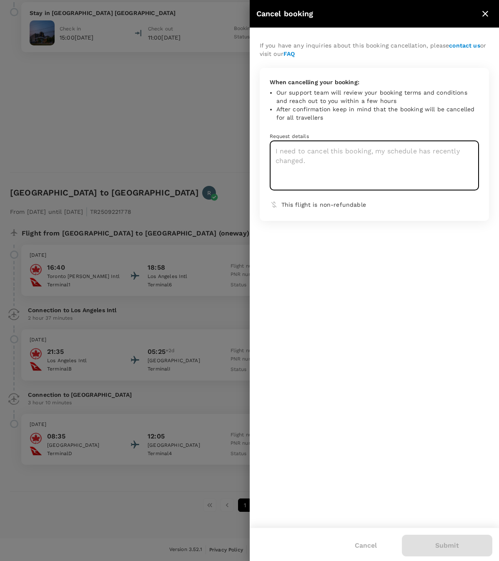
click at [379, 173] on textarea at bounding box center [375, 166] width 210 height 50
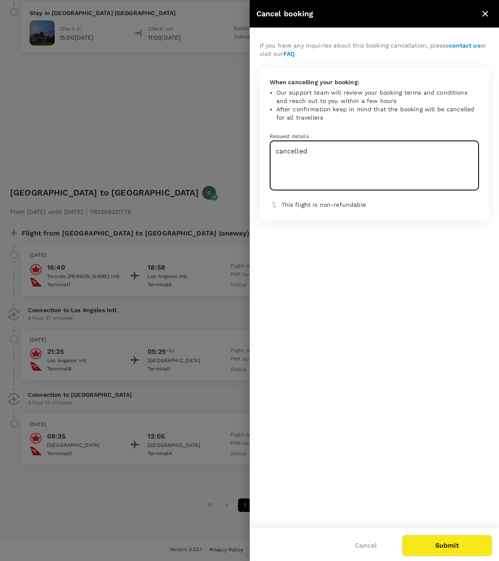
type textarea "cancelled"
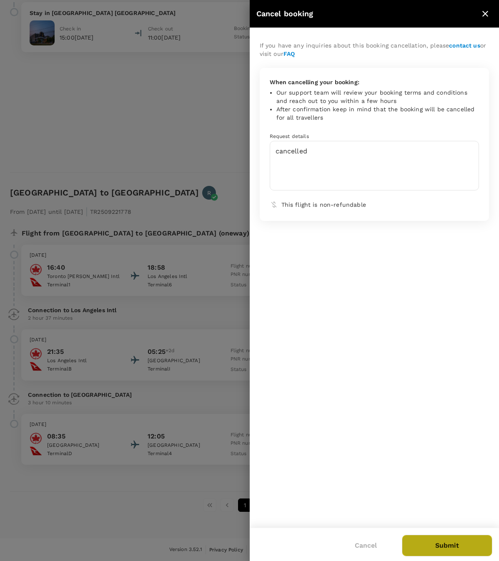
click at [430, 541] on button "Submit" at bounding box center [447, 546] width 90 height 22
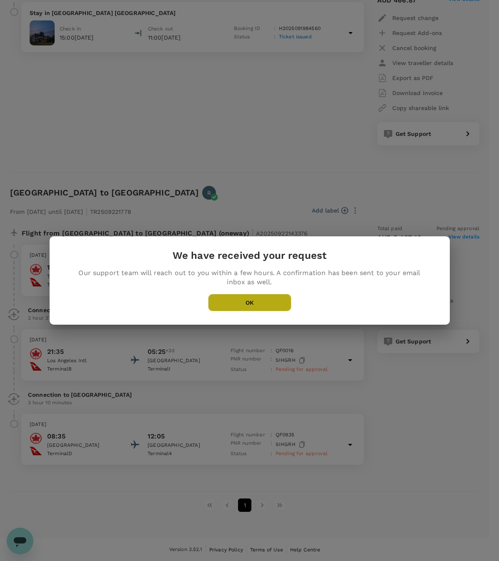
click at [237, 305] on button "OK" at bounding box center [249, 303] width 83 height 18
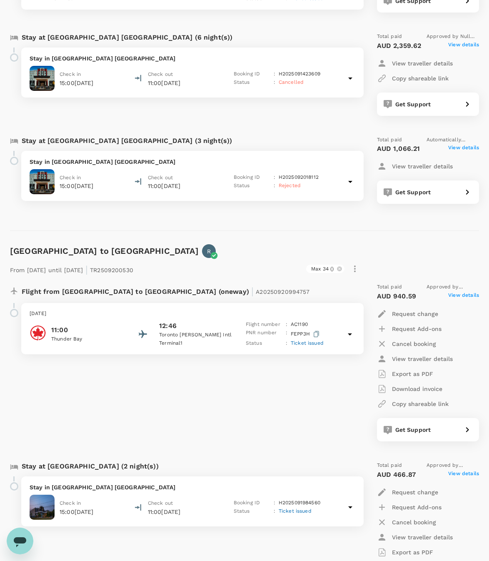
scroll to position [688, 0]
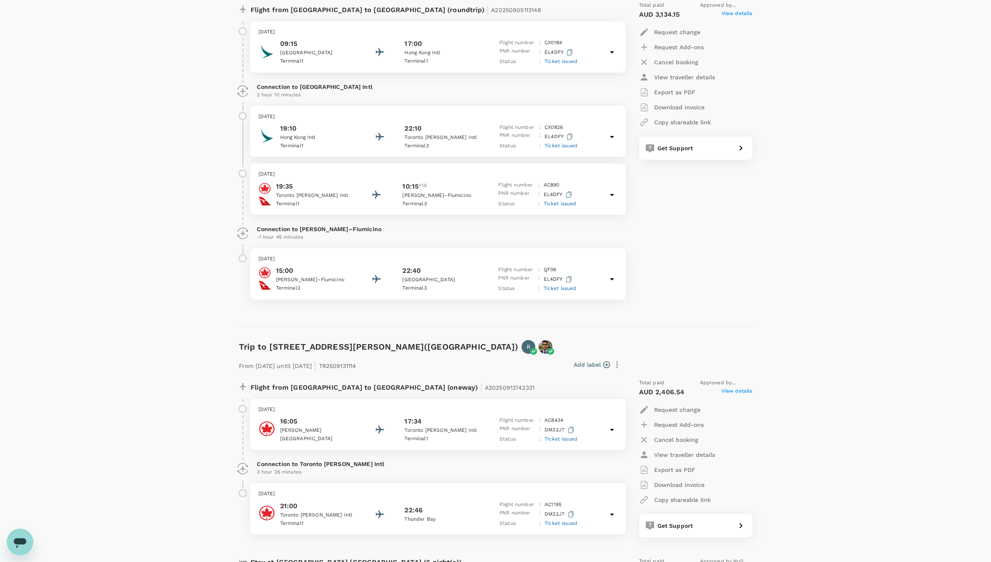
scroll to position [159, 0]
click at [279, 234] on p "Connection to [PERSON_NAME]–Fiumicino" at bounding box center [438, 231] width 362 height 8
